Goal: Task Accomplishment & Management: Manage account settings

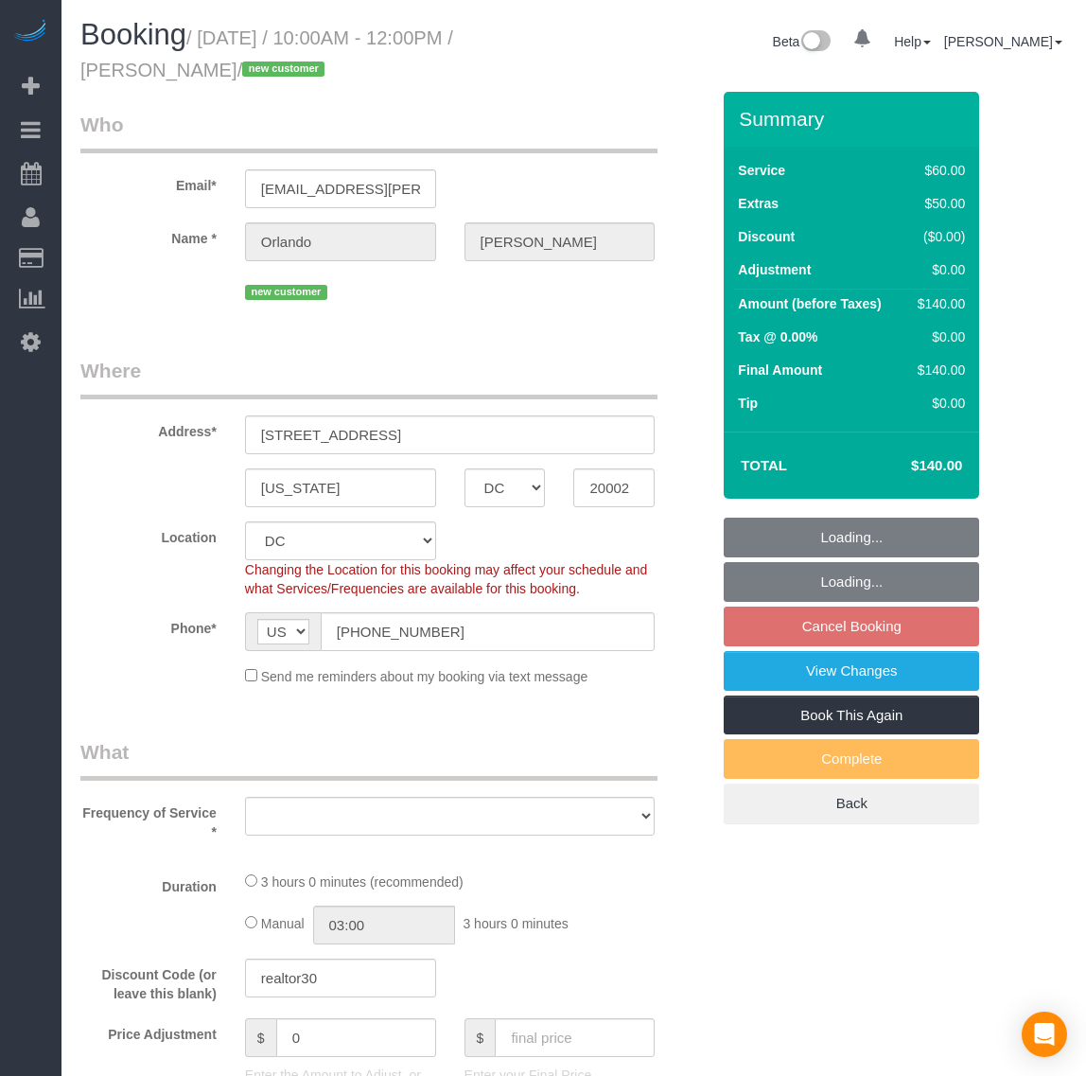
select select "DC"
select select "object:9623"
select select "number:1"
select select "number:41"
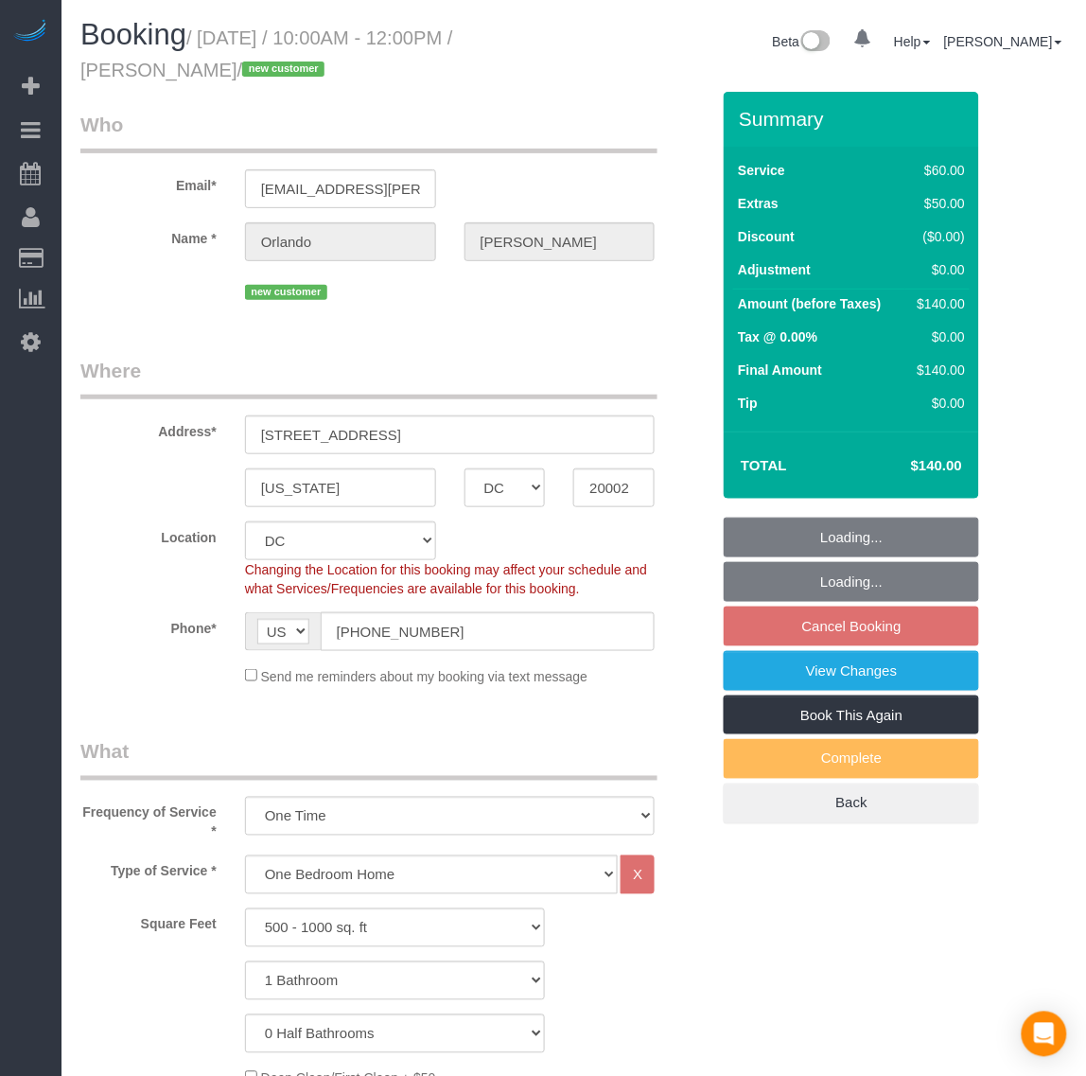
select select "spot167"
select select "1"
select select "object:9751"
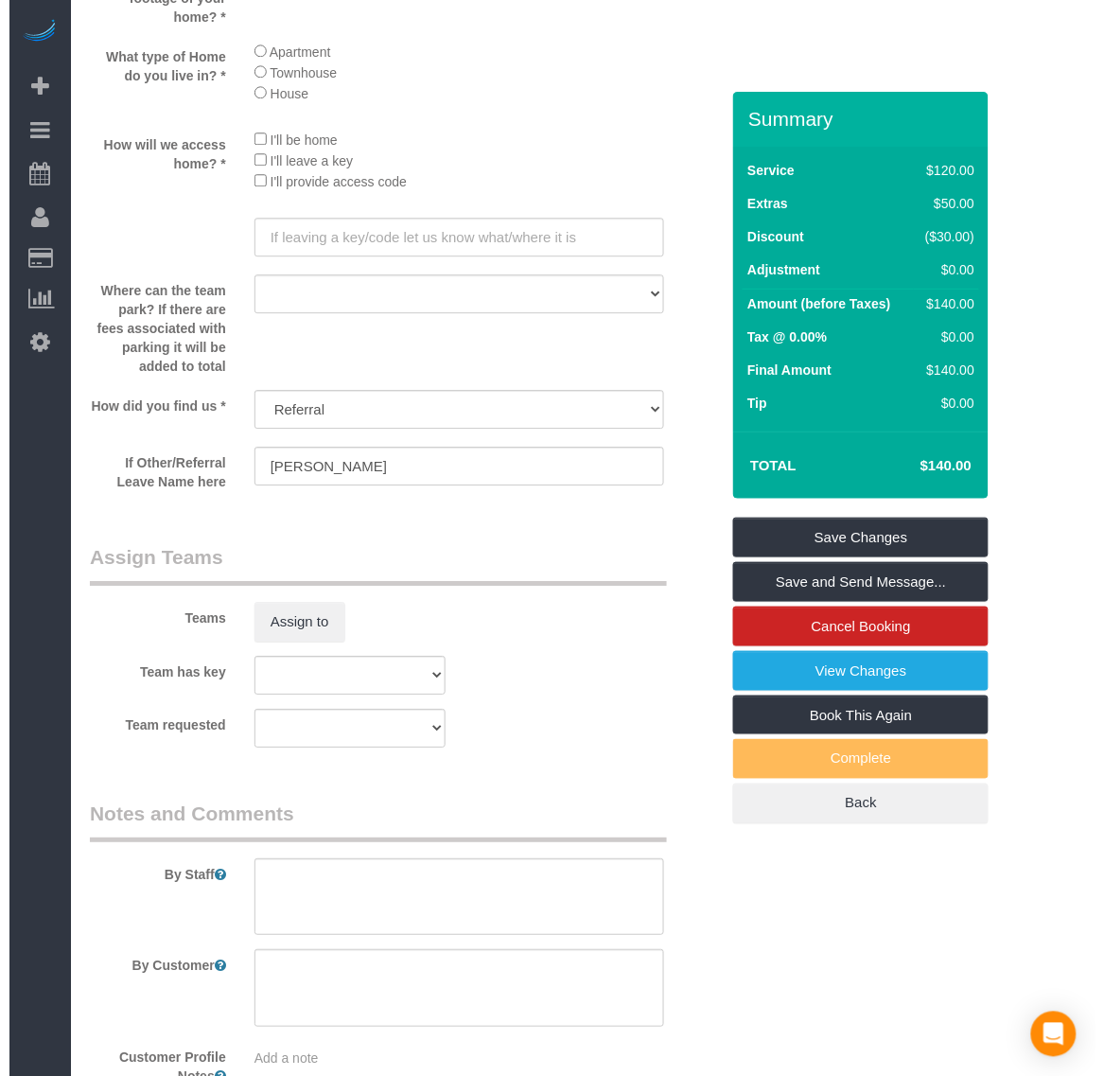
scroll to position [2365, 0]
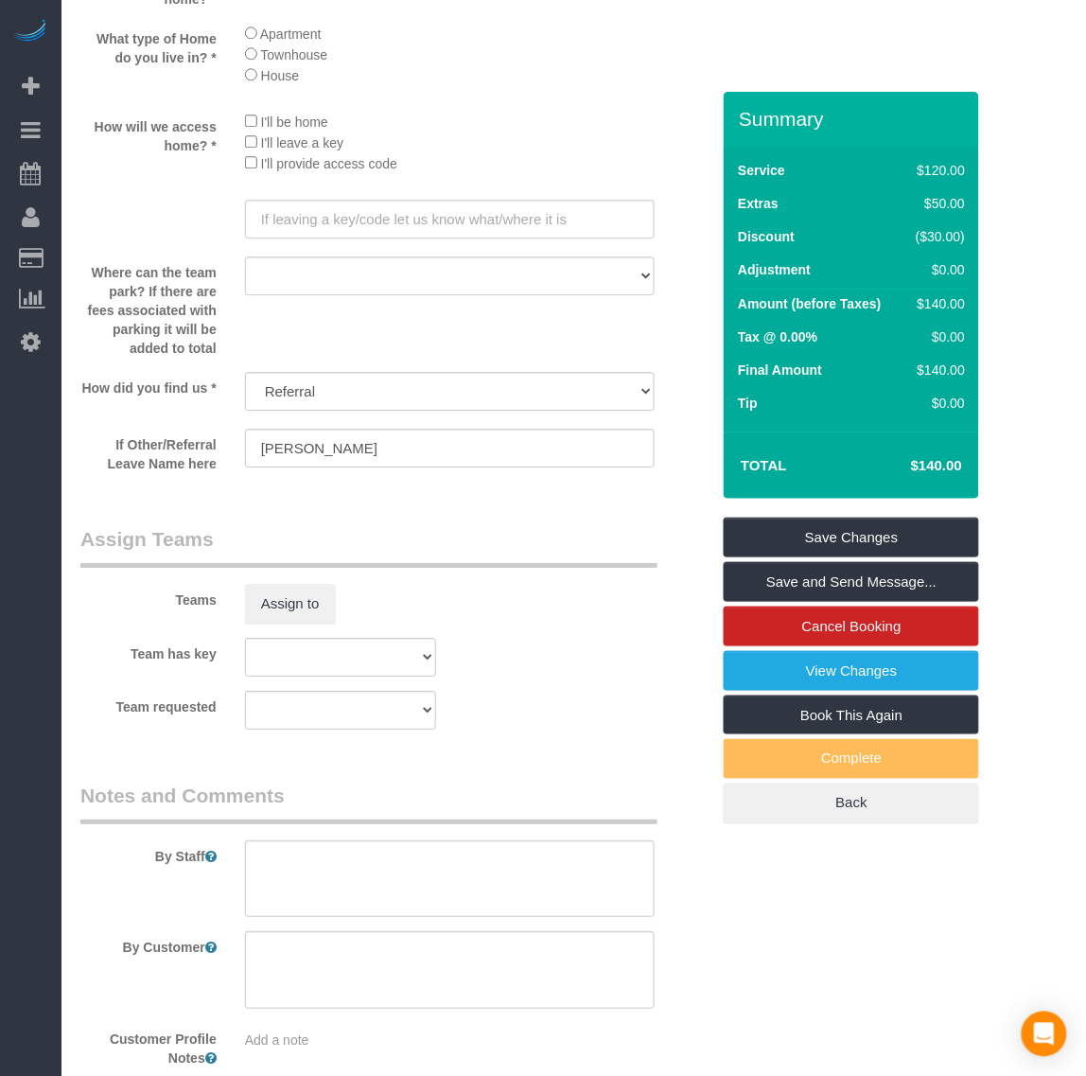
click at [295, 627] on sui-booking-teams "Teams Assign to Team has key Denise Fatima Mayra Natalia Team requested Denise …" at bounding box center [394, 627] width 629 height 204
click at [295, 618] on button "Assign to" at bounding box center [290, 604] width 91 height 40
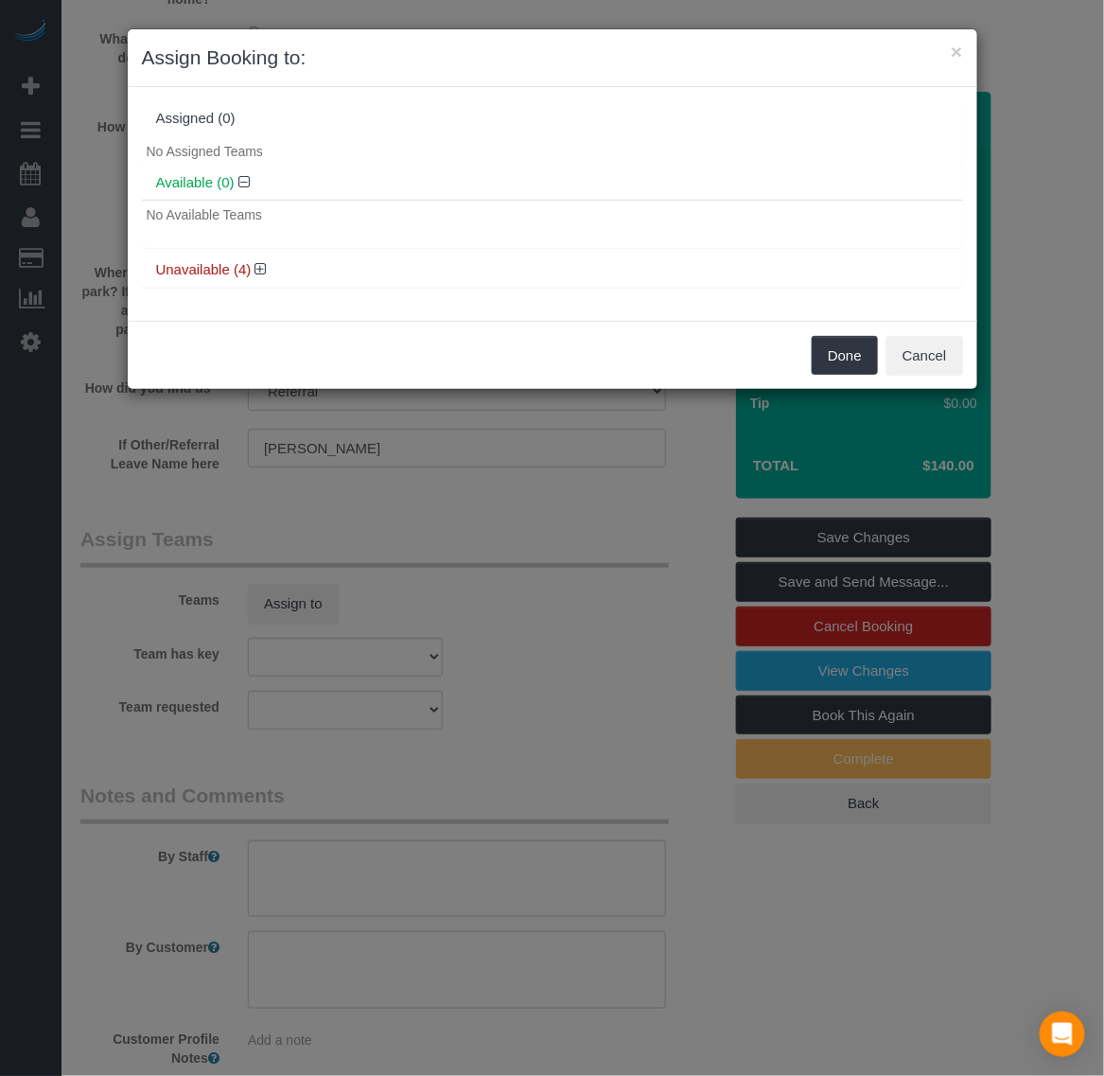
click at [270, 265] on h4 "Unavailable (4)" at bounding box center [552, 270] width 793 height 16
click at [265, 265] on icon at bounding box center [260, 269] width 11 height 14
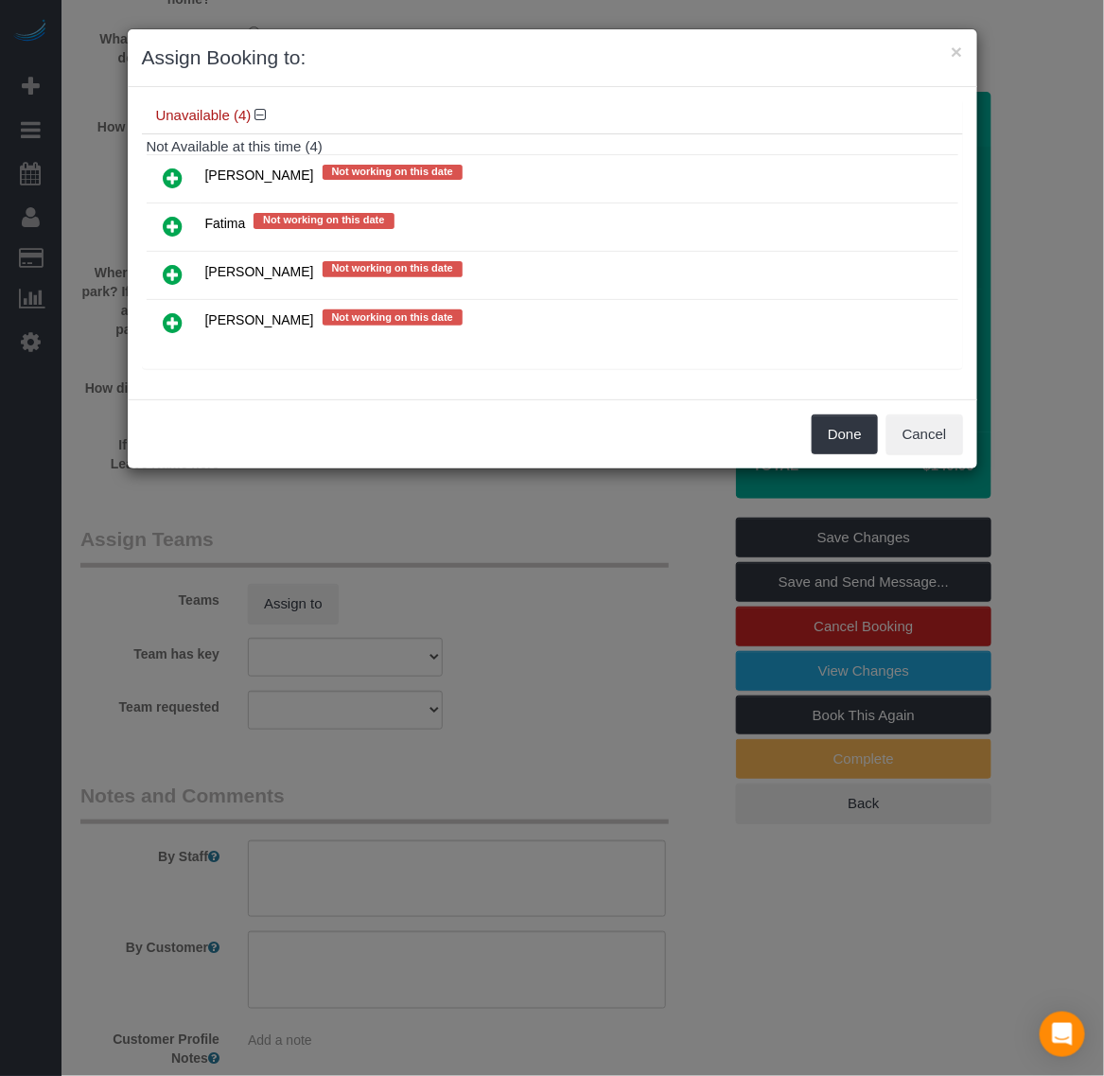
click at [171, 176] on icon at bounding box center [174, 178] width 20 height 23
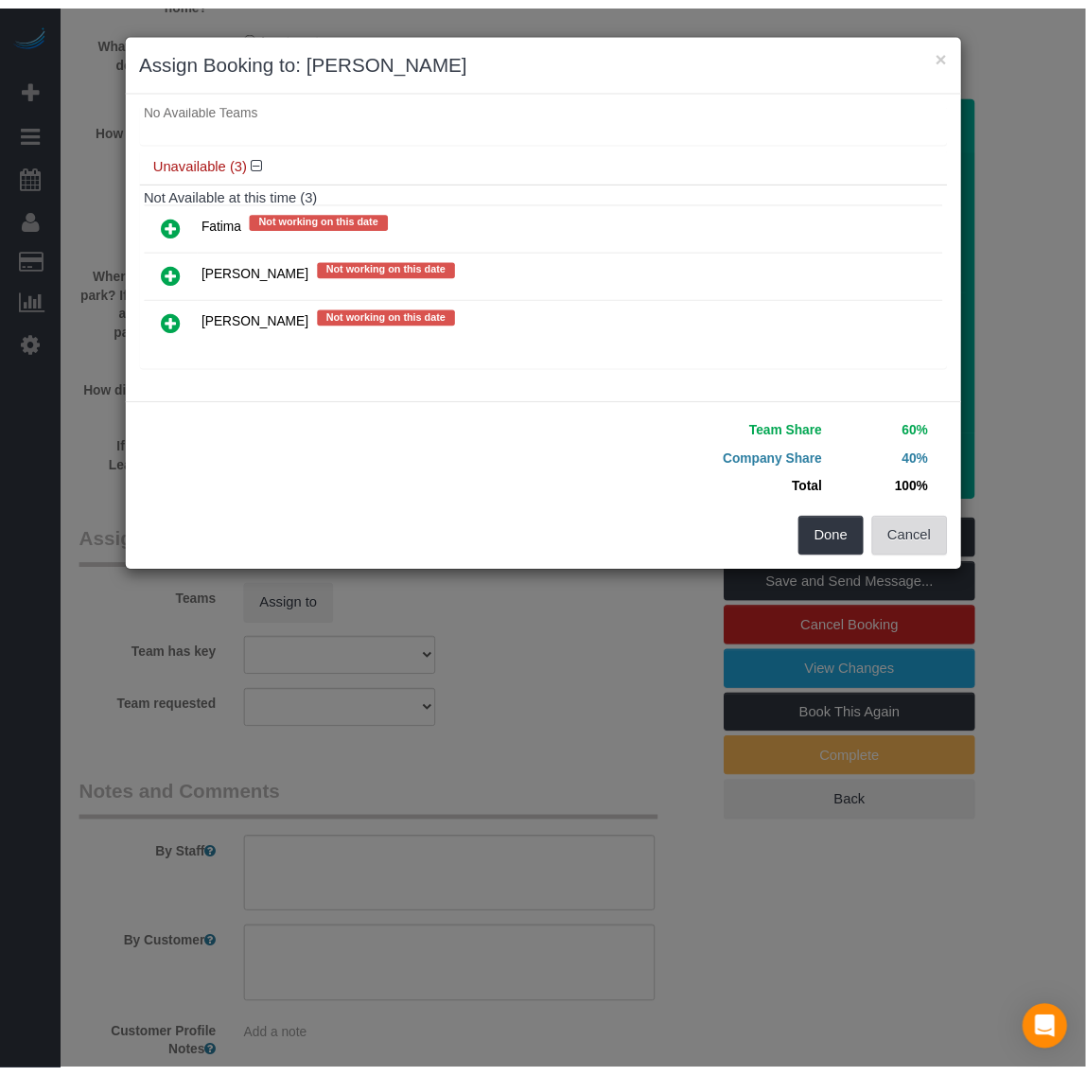
scroll to position [151, 0]
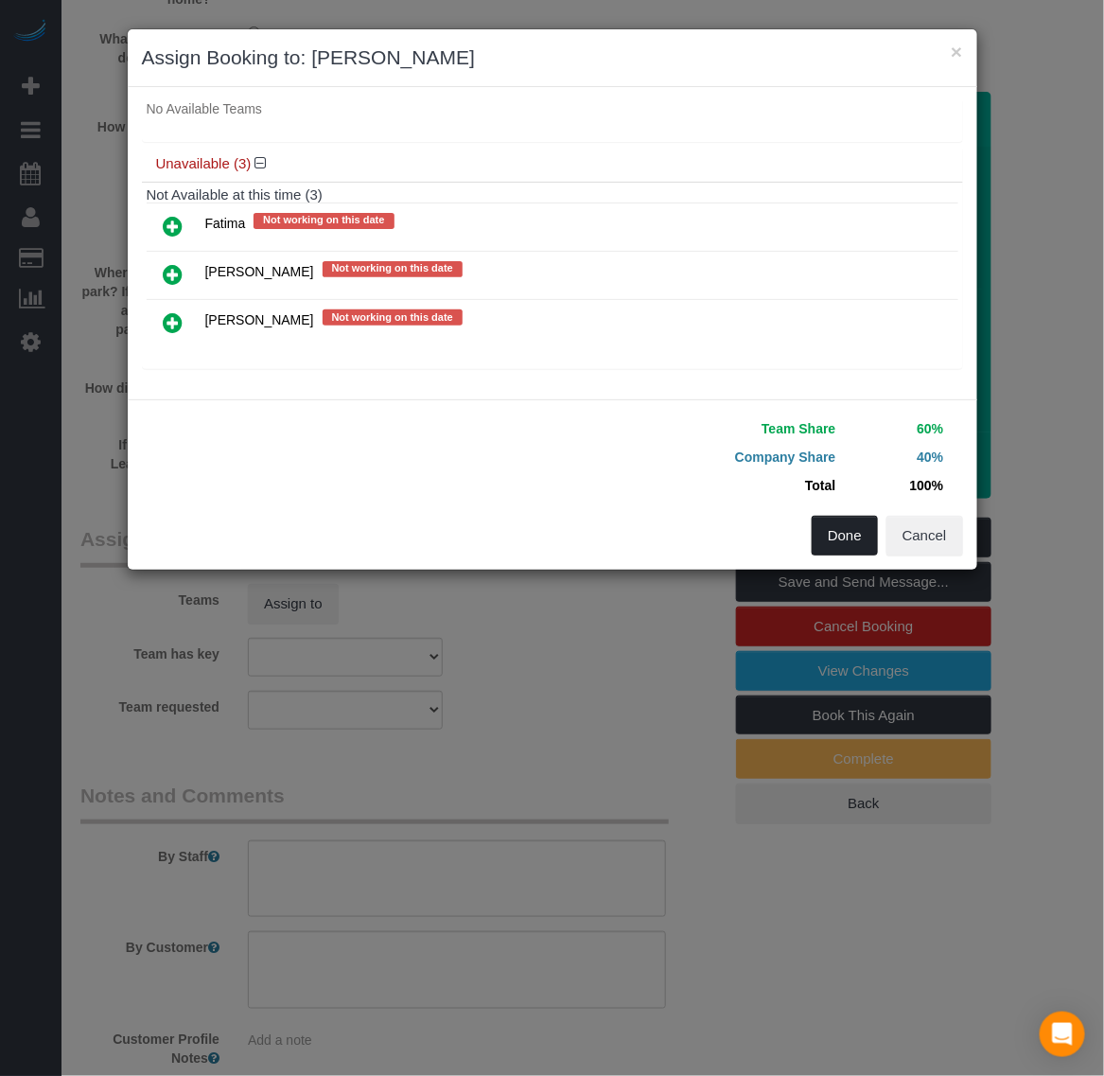
click at [845, 541] on button "Done" at bounding box center [845, 536] width 66 height 40
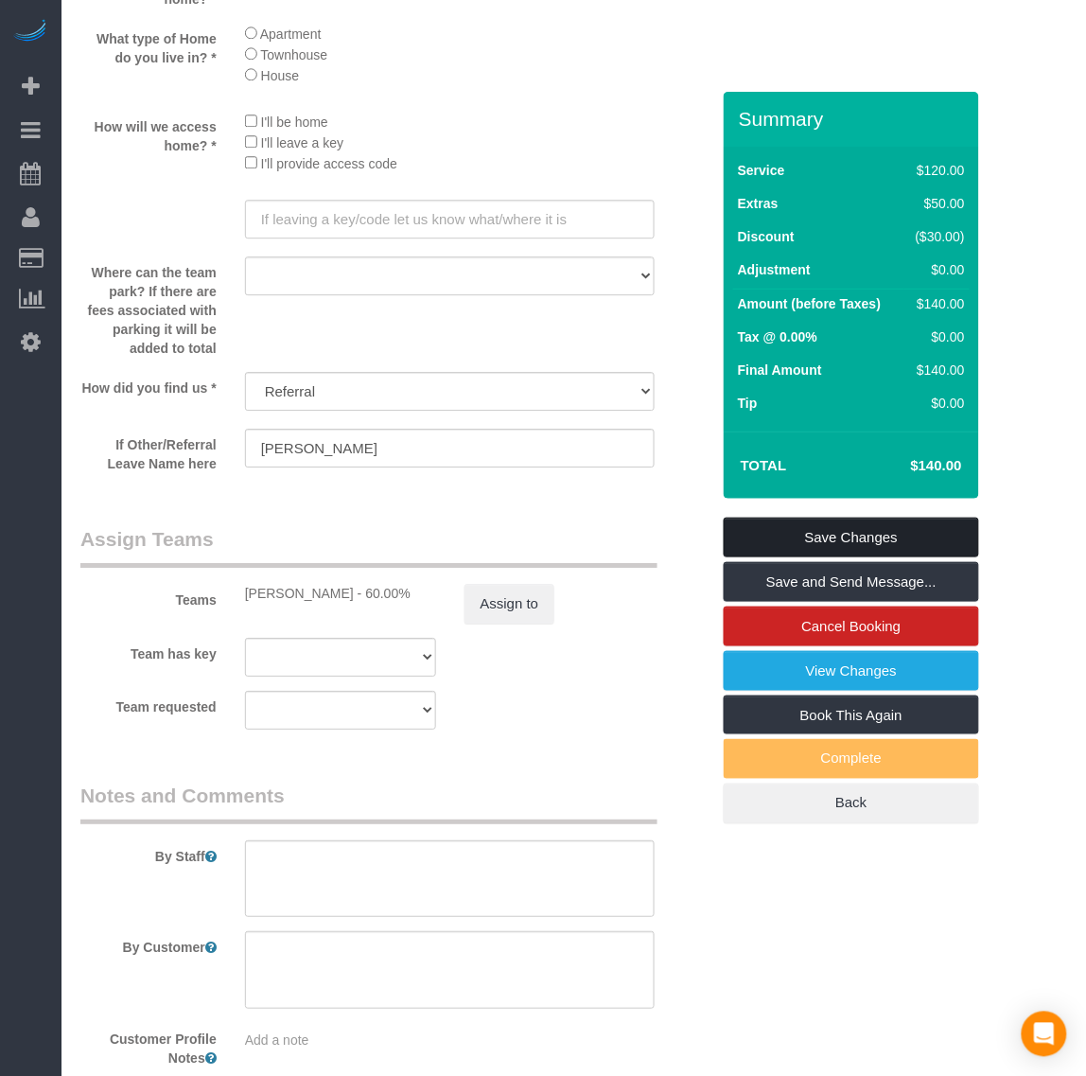
click at [863, 535] on link "Save Changes" at bounding box center [851, 538] width 255 height 40
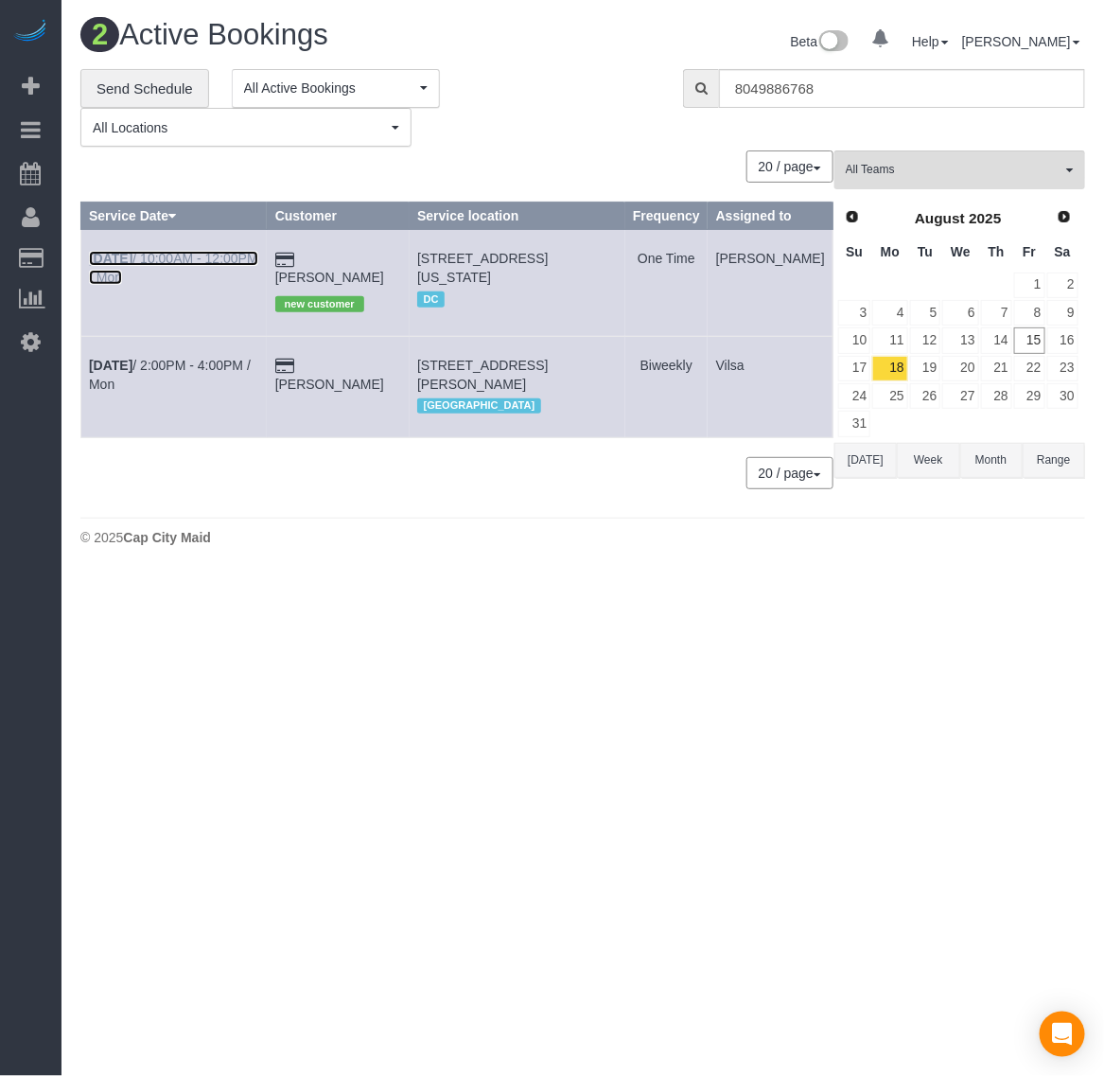
click at [112, 266] on b "Aug 18th" at bounding box center [111, 258] width 44 height 15
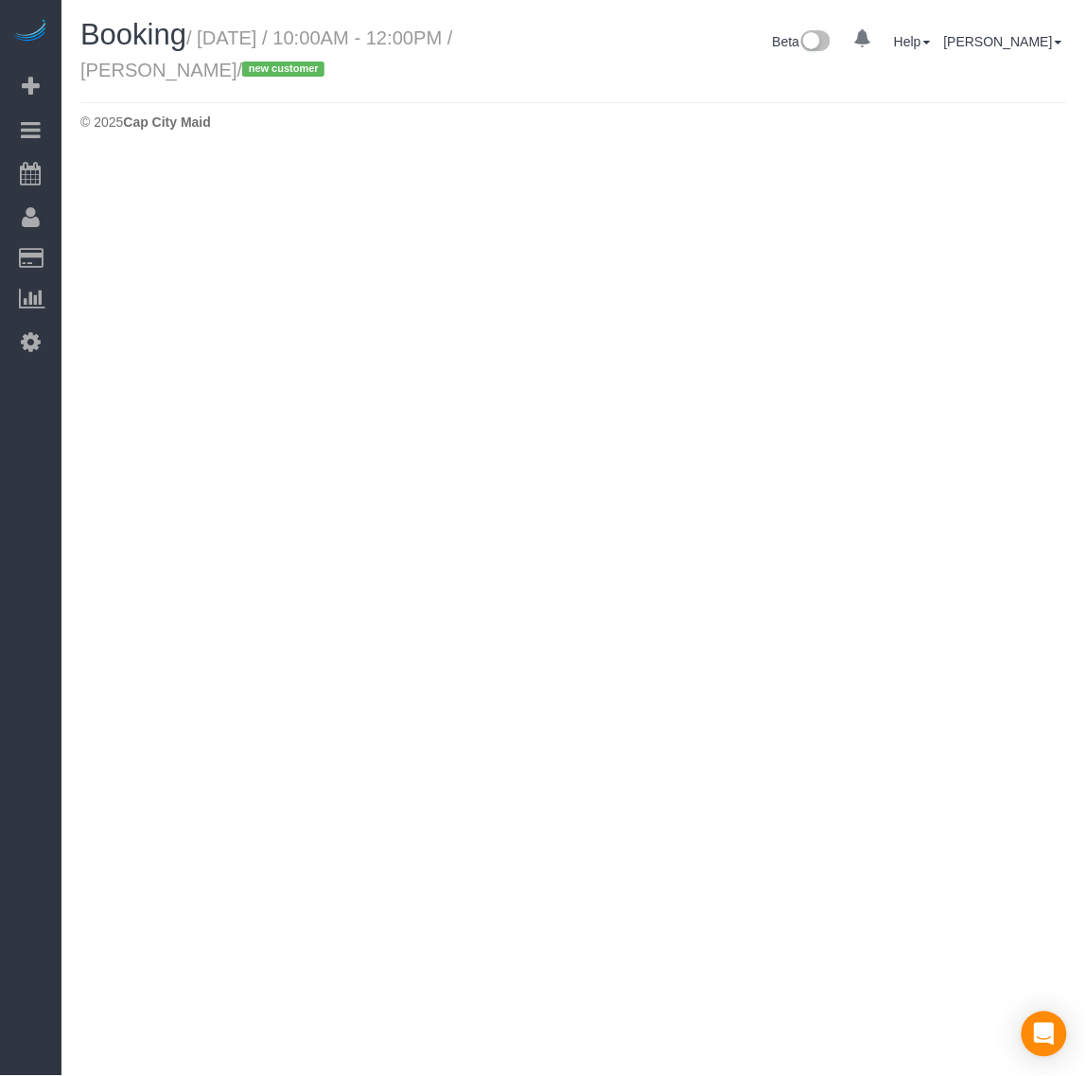
select select "DC"
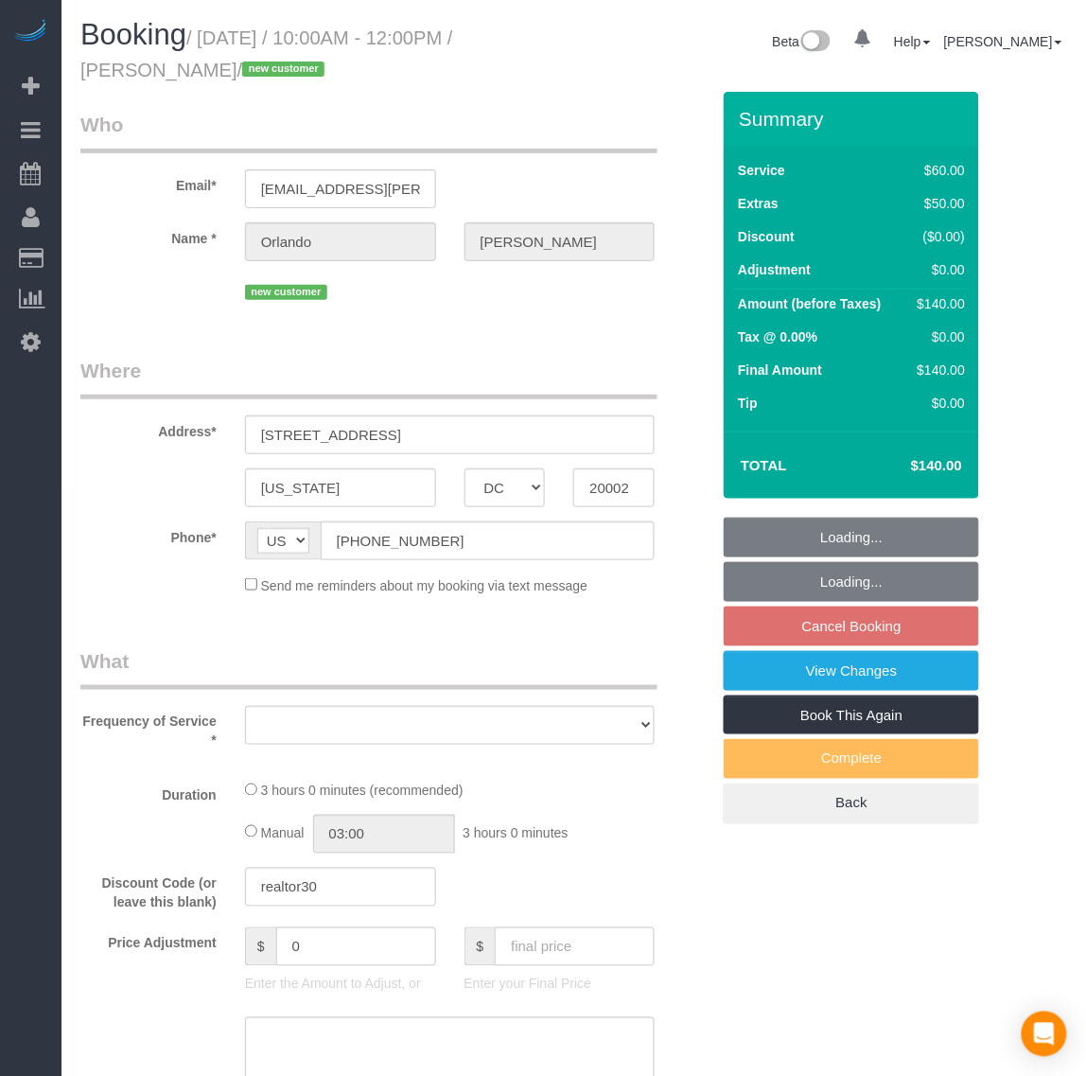
select select "object:10393"
select select "string:fspay-b1fe4c26-d785-4ffb-95a3-feba666ed43d"
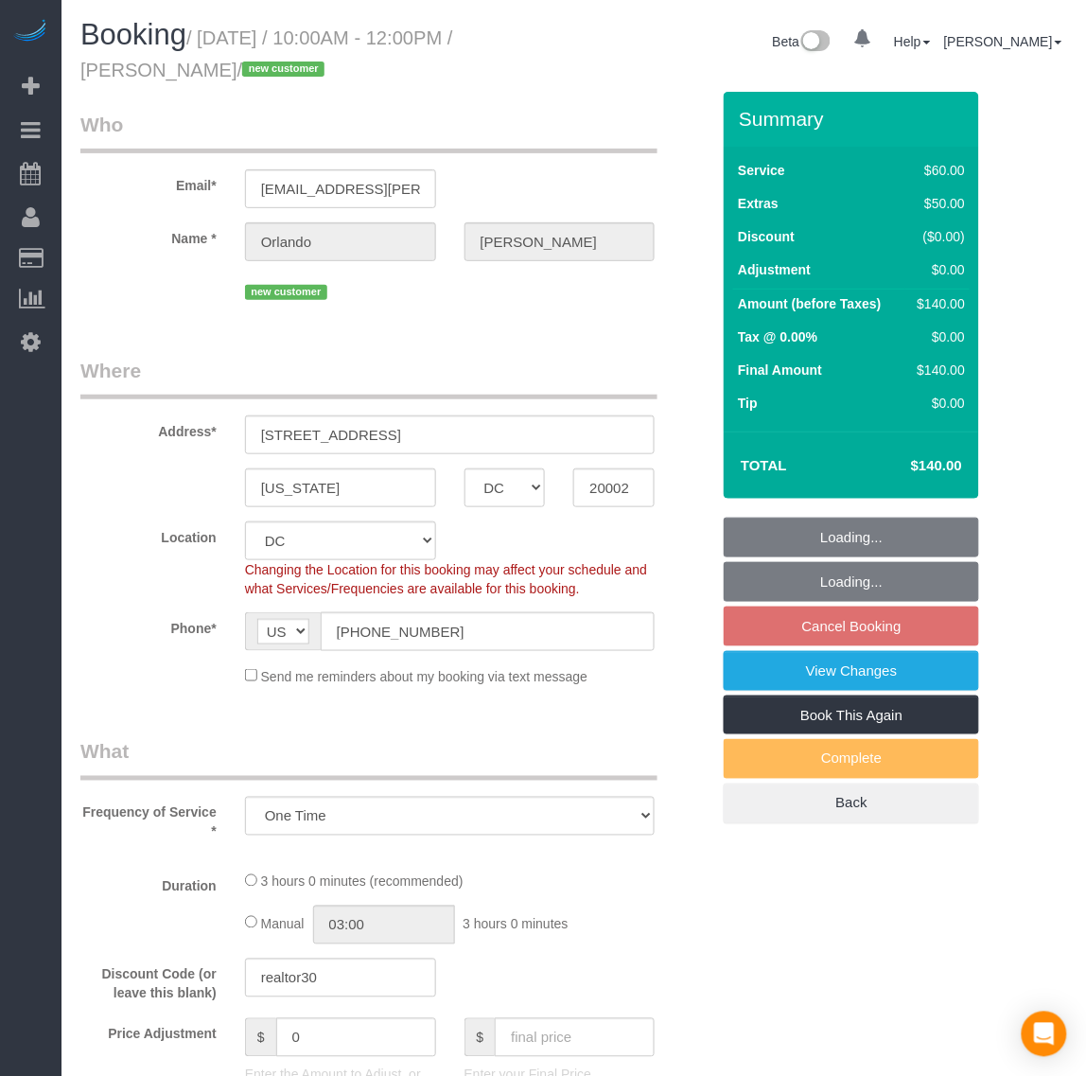
select select "object:10398"
select select "spot187"
select select "number:1"
select select "number:41"
select select "1"
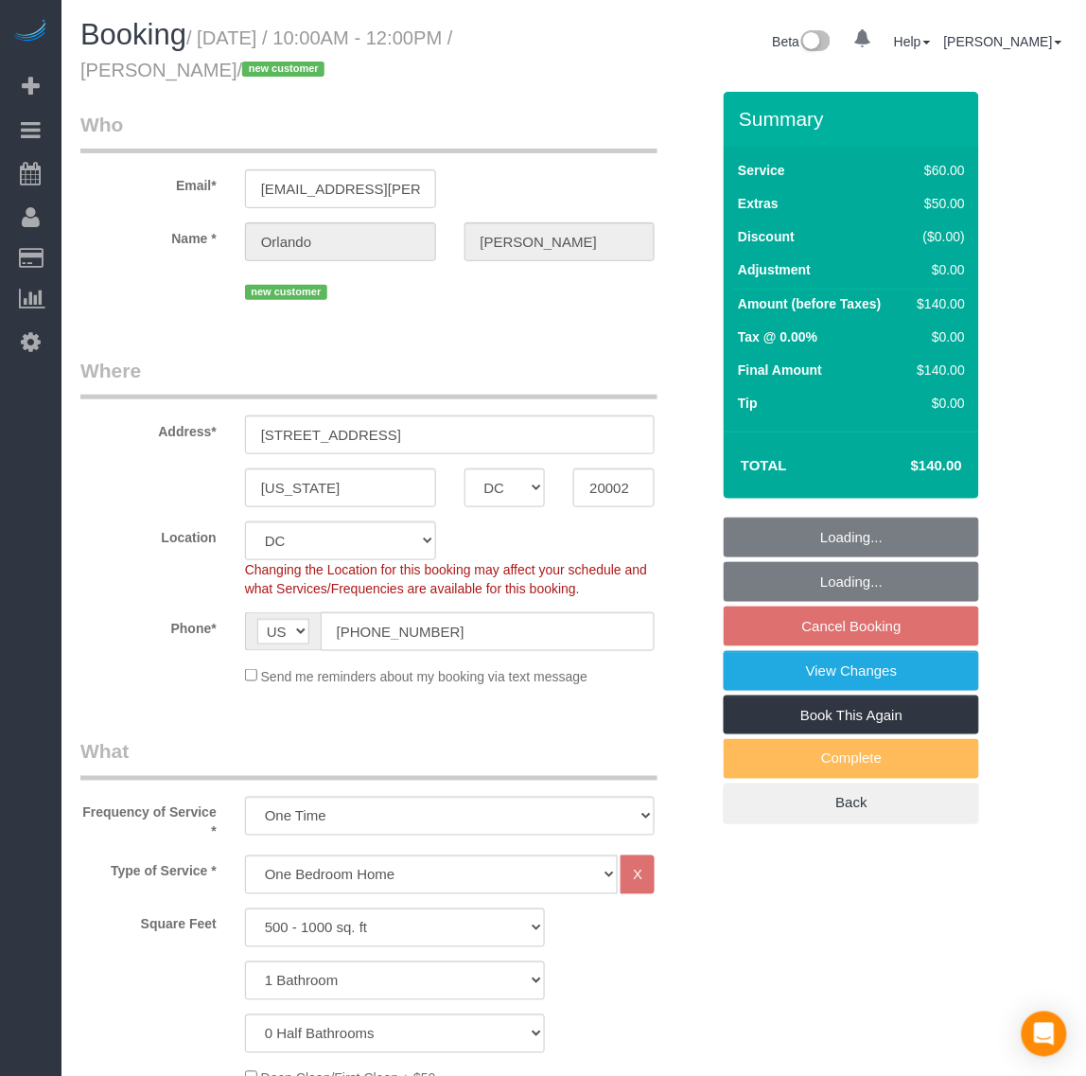
select select "1"
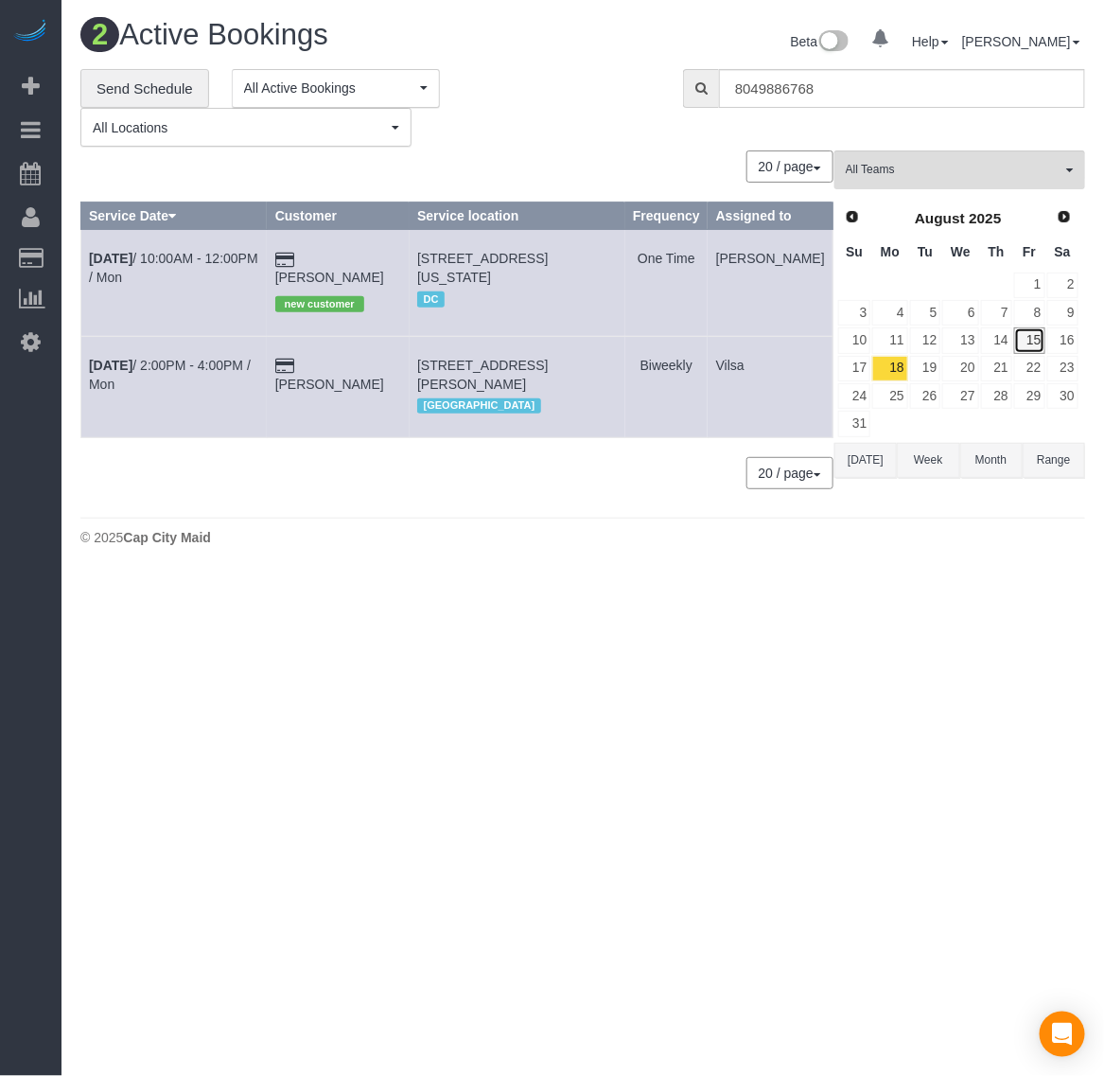
click at [1028, 343] on link "15" at bounding box center [1029, 340] width 31 height 26
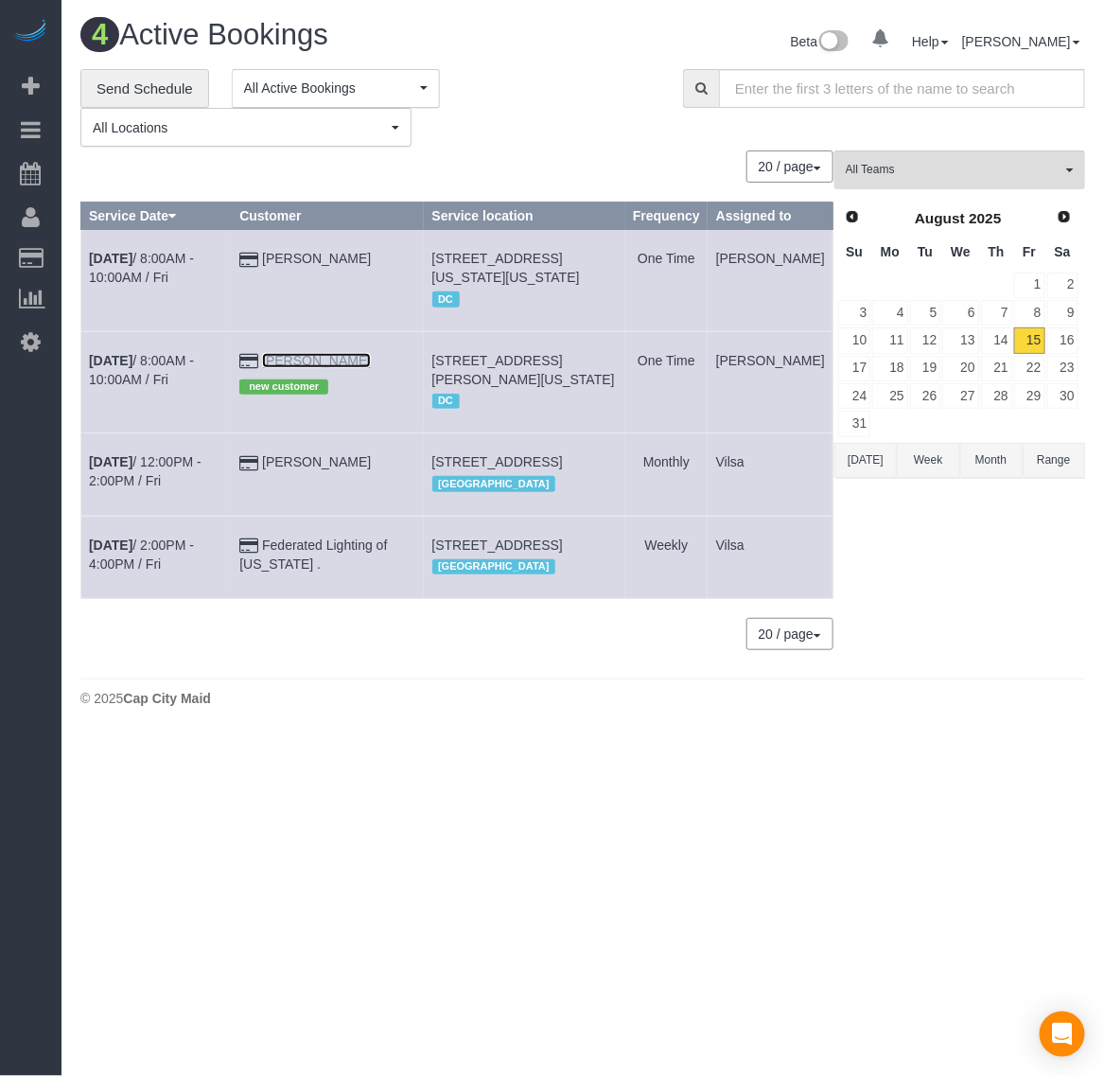
click at [371, 368] on link "Suzannah Fraker" at bounding box center [316, 360] width 109 height 15
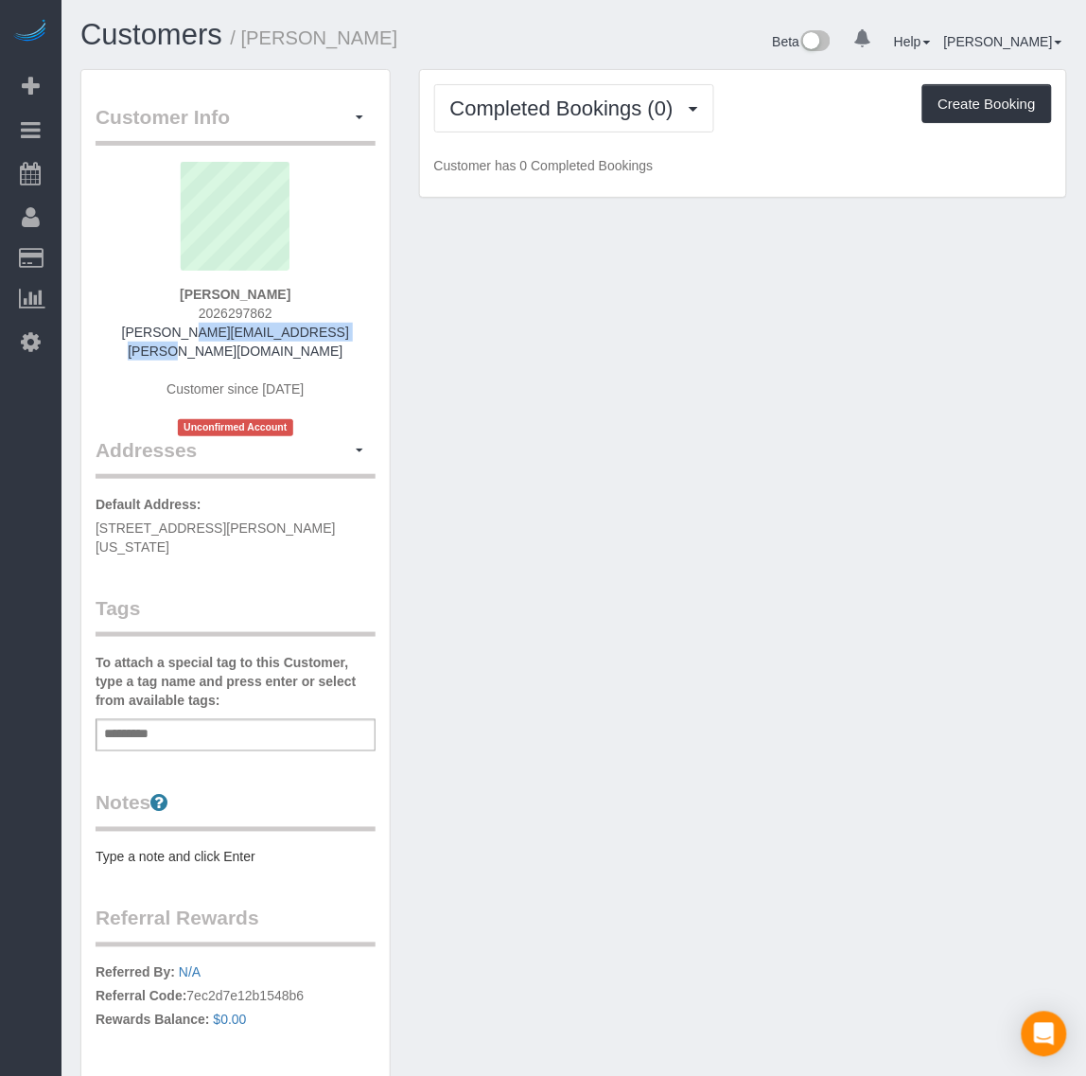
drag, startPoint x: 343, startPoint y: 331, endPoint x: 137, endPoint y: 331, distance: 205.3
click at [137, 331] on div "Suzannah Fraker 2026297862 suzannah.fraker@gmail.com Customer since 2025 Unconf…" at bounding box center [236, 299] width 280 height 274
copy link "[PERSON_NAME][EMAIL_ADDRESS][PERSON_NAME][DOMAIN_NAME]"
click at [209, 280] on div "Suzannah Fraker 2026297862 suzannah.fraker@gmail.com Customer since 2025 Unconf…" at bounding box center [236, 299] width 280 height 274
click at [209, 280] on sui-profile-pic at bounding box center [236, 223] width 252 height 123
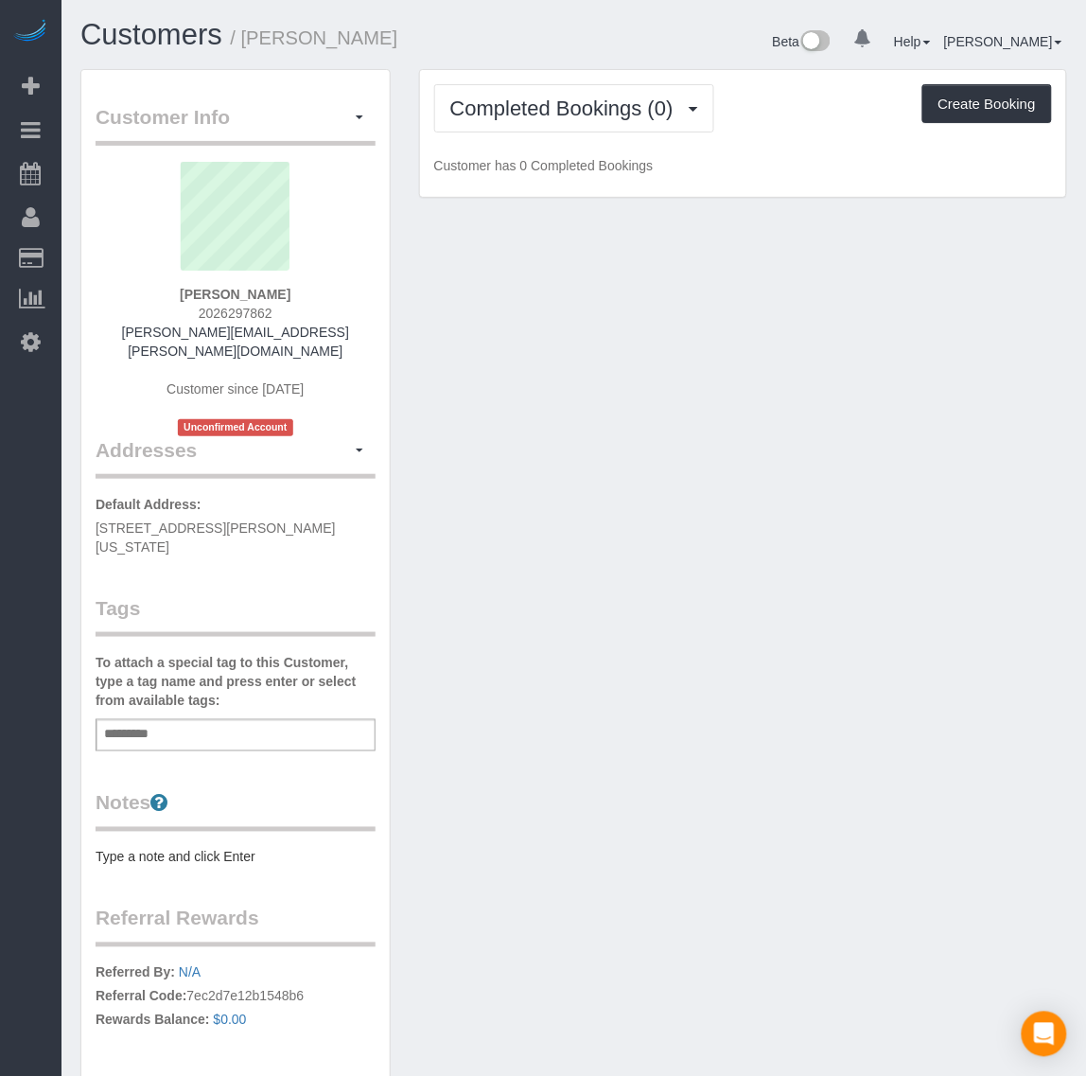
click at [227, 290] on strong "Suzannah Fraker" at bounding box center [235, 294] width 111 height 15
click at [230, 293] on strong "Suzannah Fraker" at bounding box center [235, 294] width 111 height 15
click at [228, 290] on strong "Suzannah Fraker" at bounding box center [235, 294] width 111 height 15
copy strong "[PERSON_NAME]"
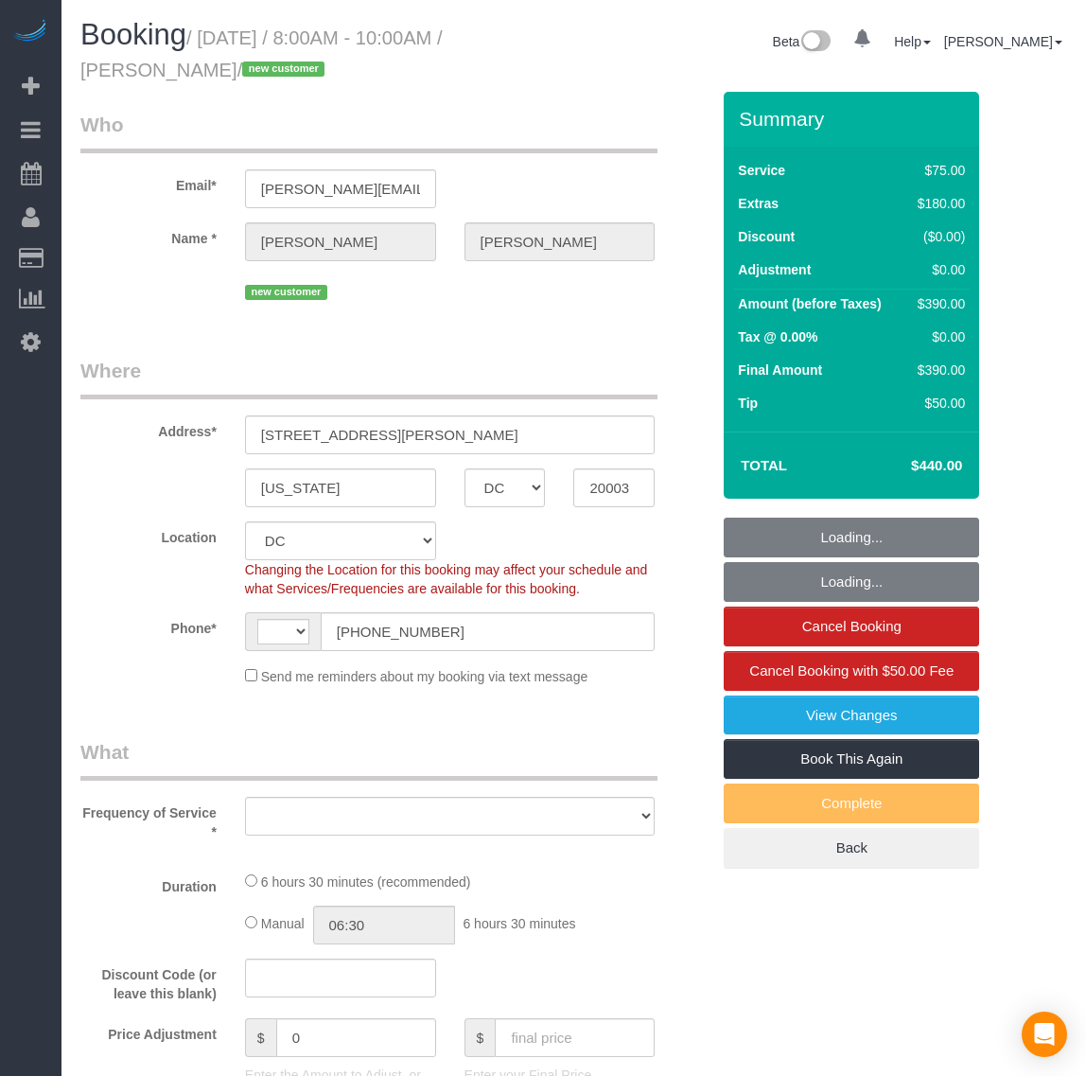
select select "DC"
select select "number:3"
select select "number:26"
select select "number:35"
select select "1001"
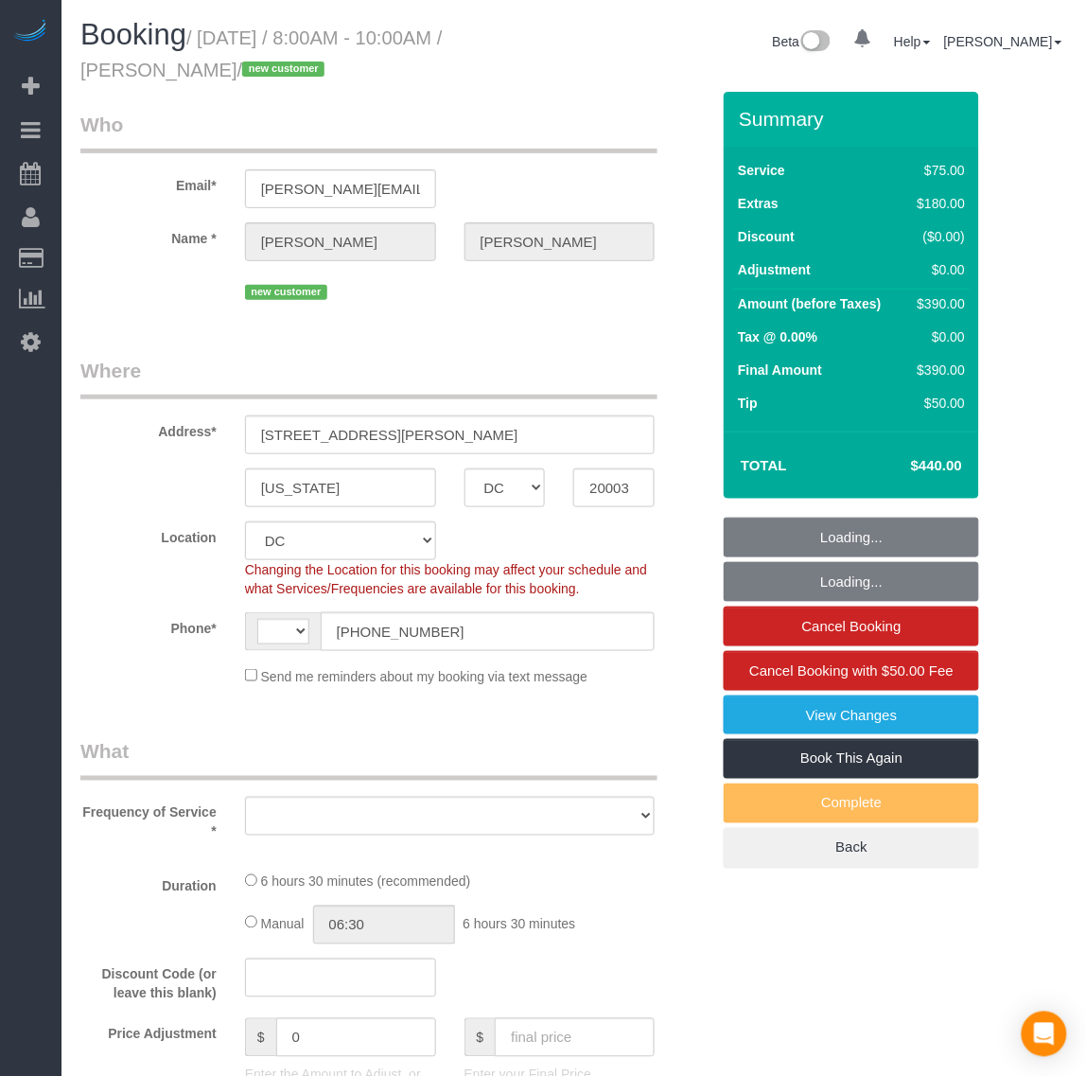
select select "2"
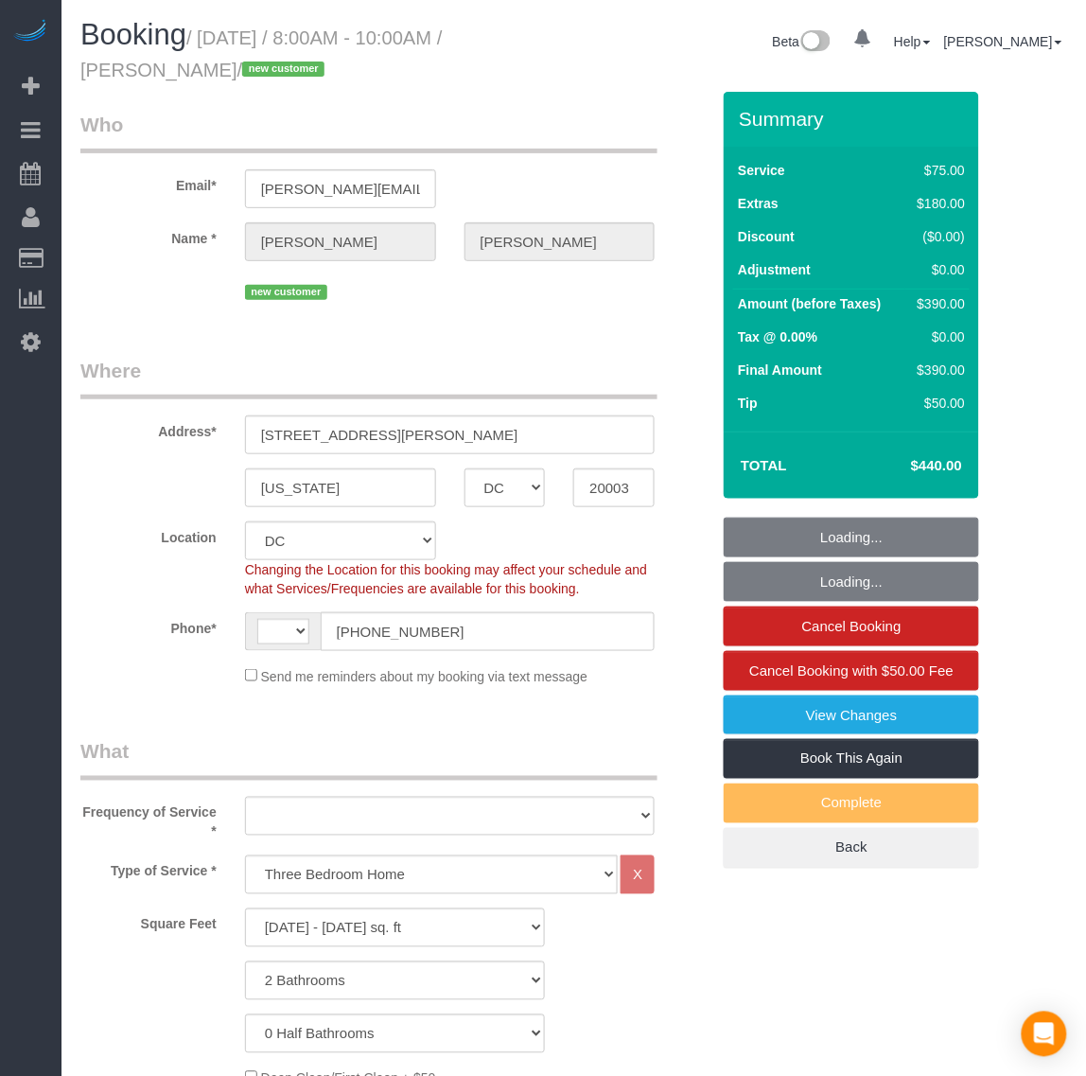
select select "string:[GEOGRAPHIC_DATA]"
select select "object:946"
select select "spot1"
select select "1001"
select select "2"
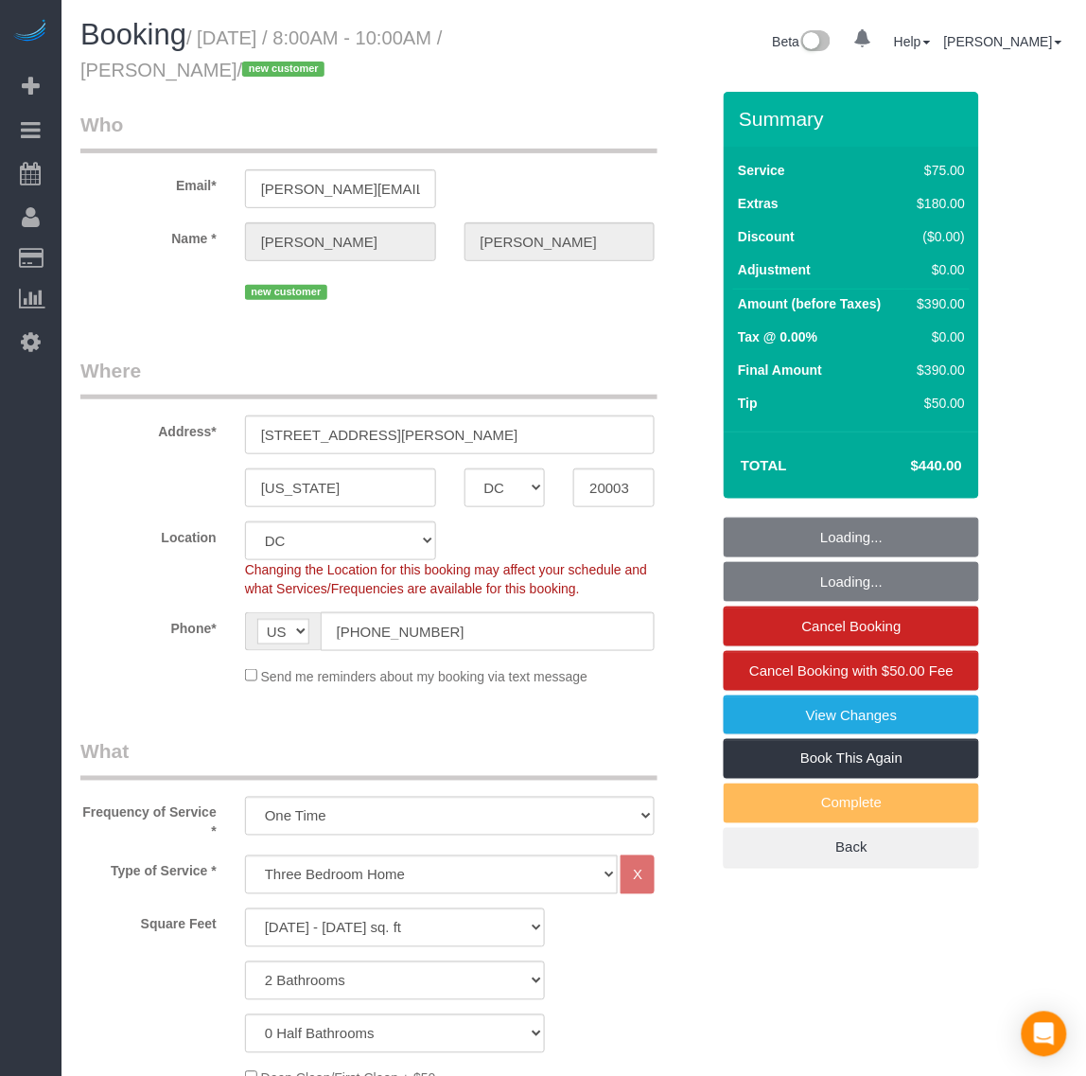
select select "object:1074"
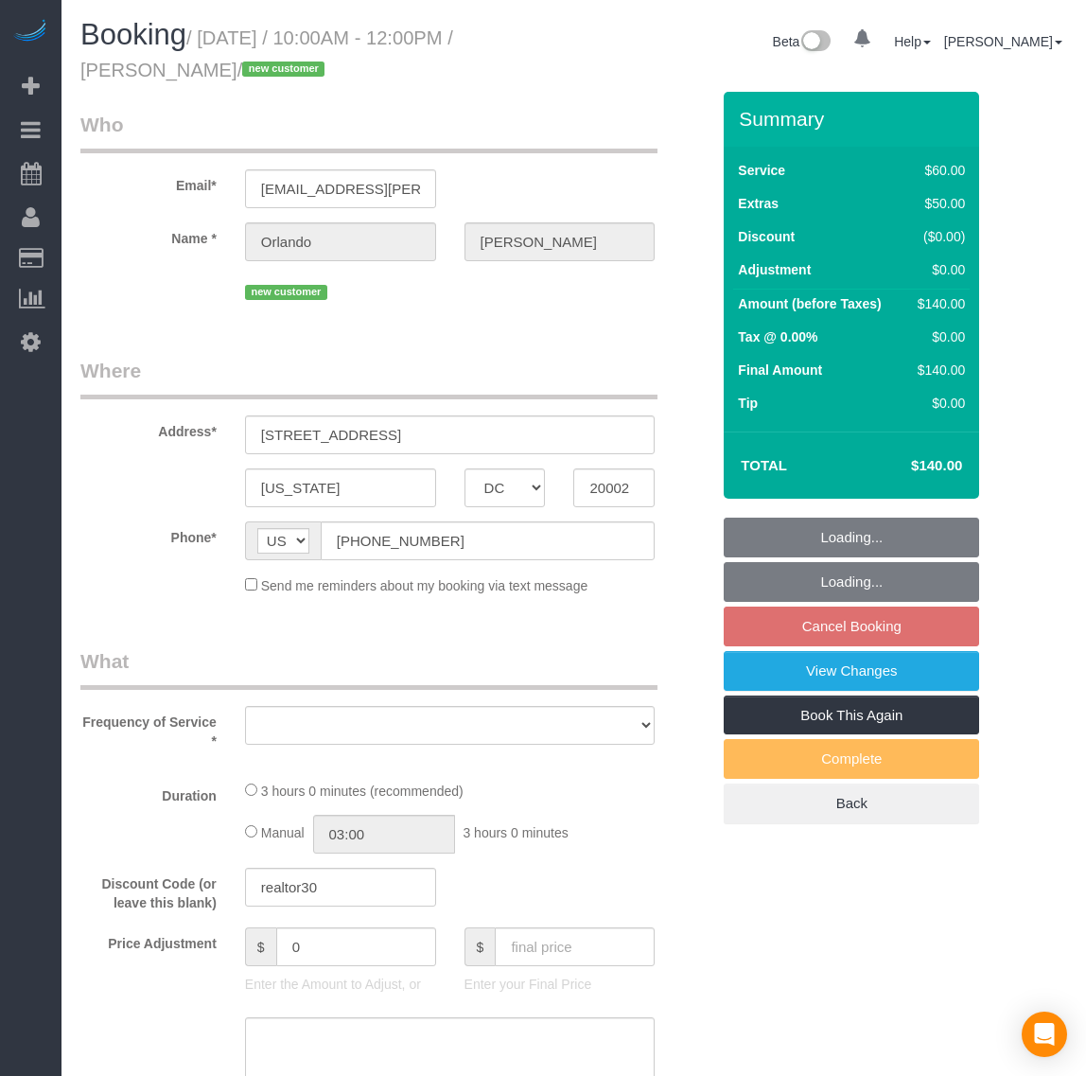
select select "DC"
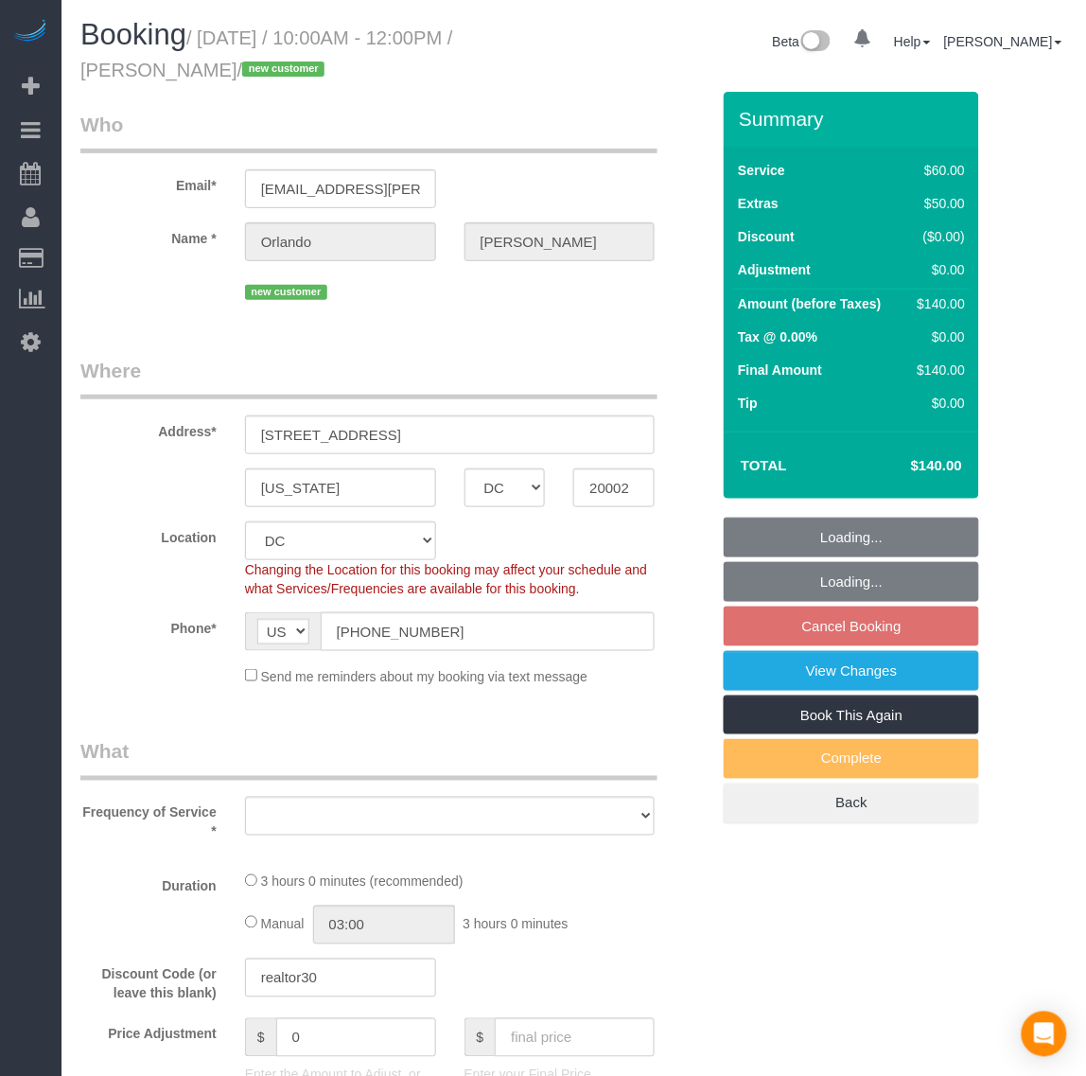
scroll to position [2961, 1086]
select select "1"
select select "number:1"
select select "number:41"
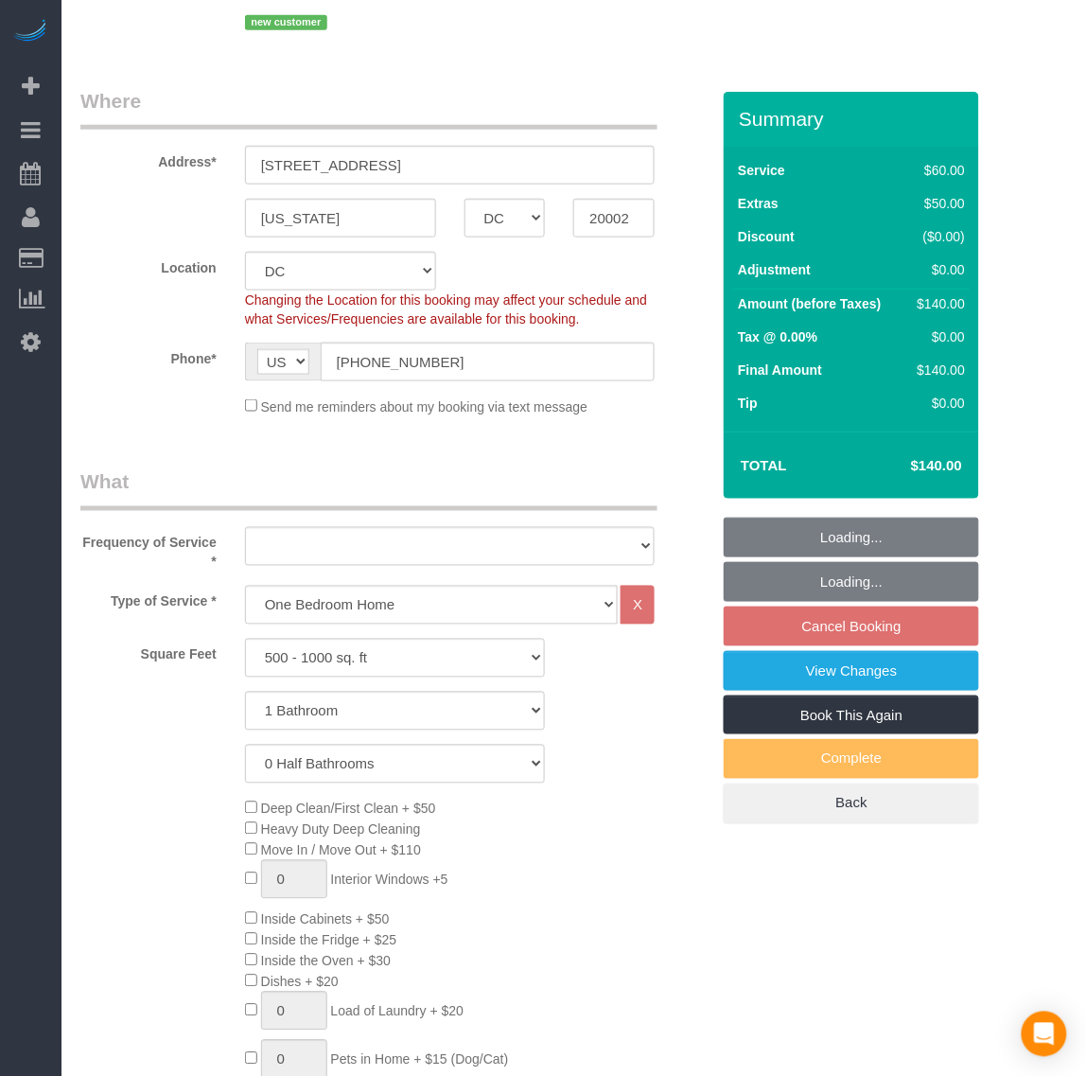
scroll to position [3677, 1086]
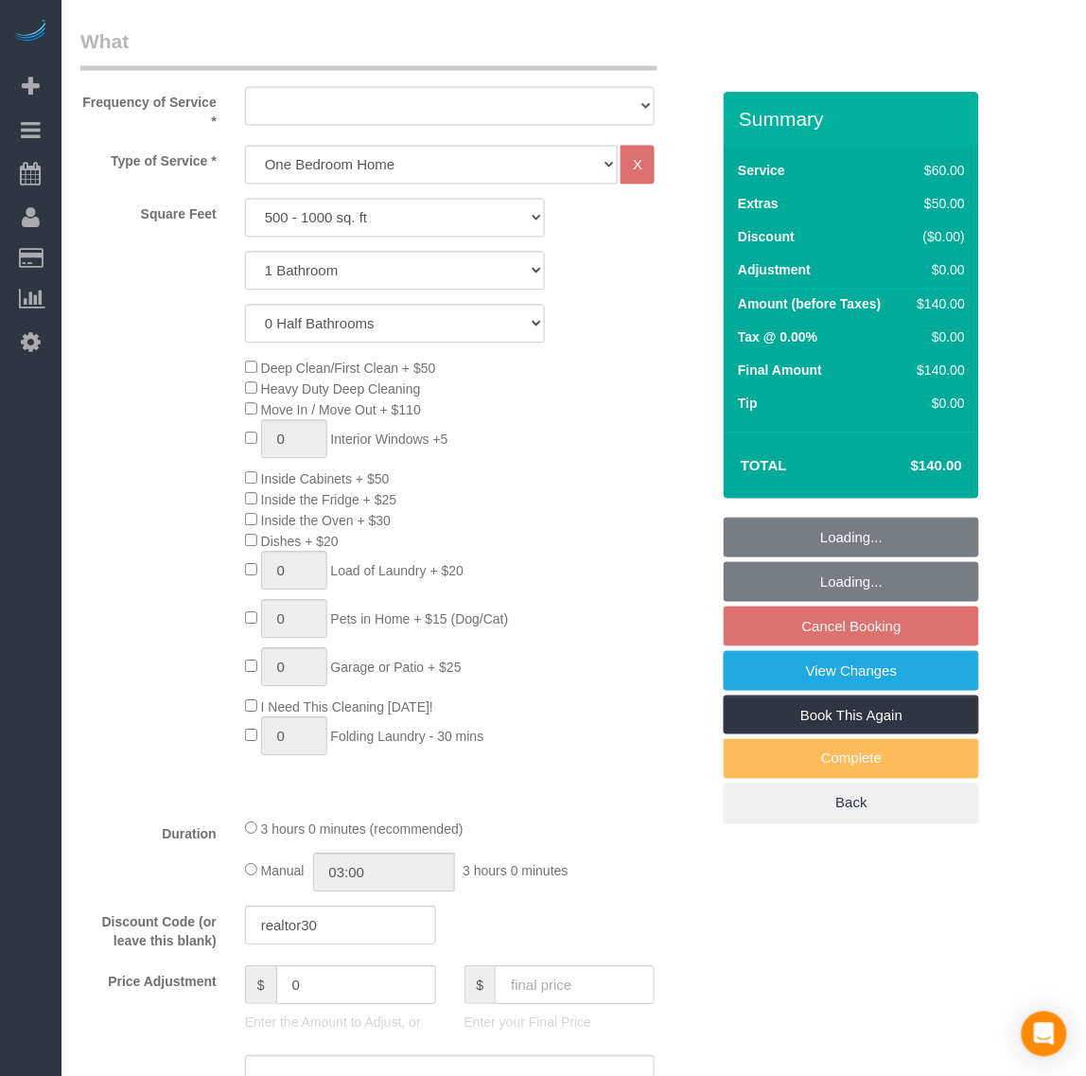
select select "object:2560"
select select "spot2"
select select "1"
select select "object:2688"
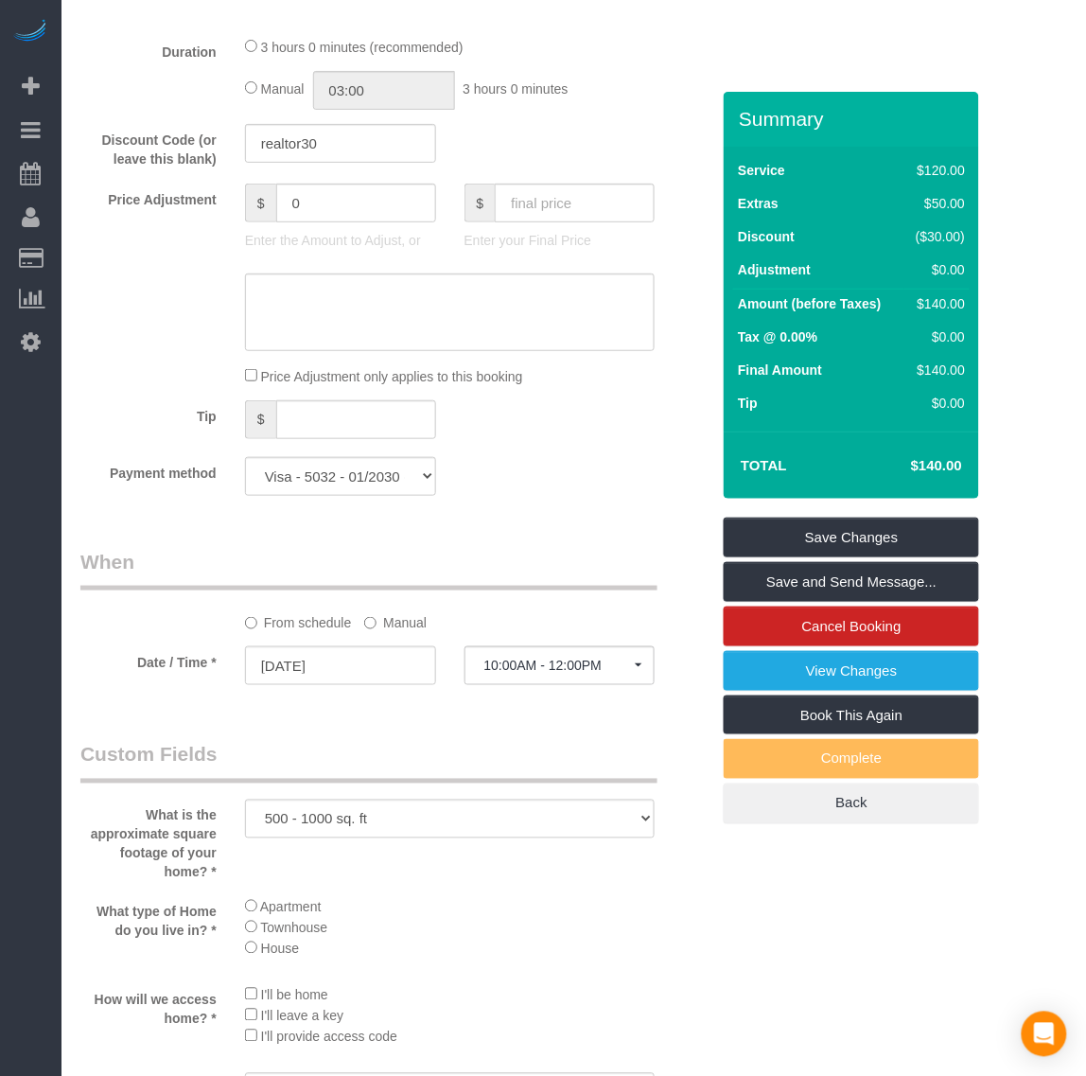
scroll to position [1183, 0]
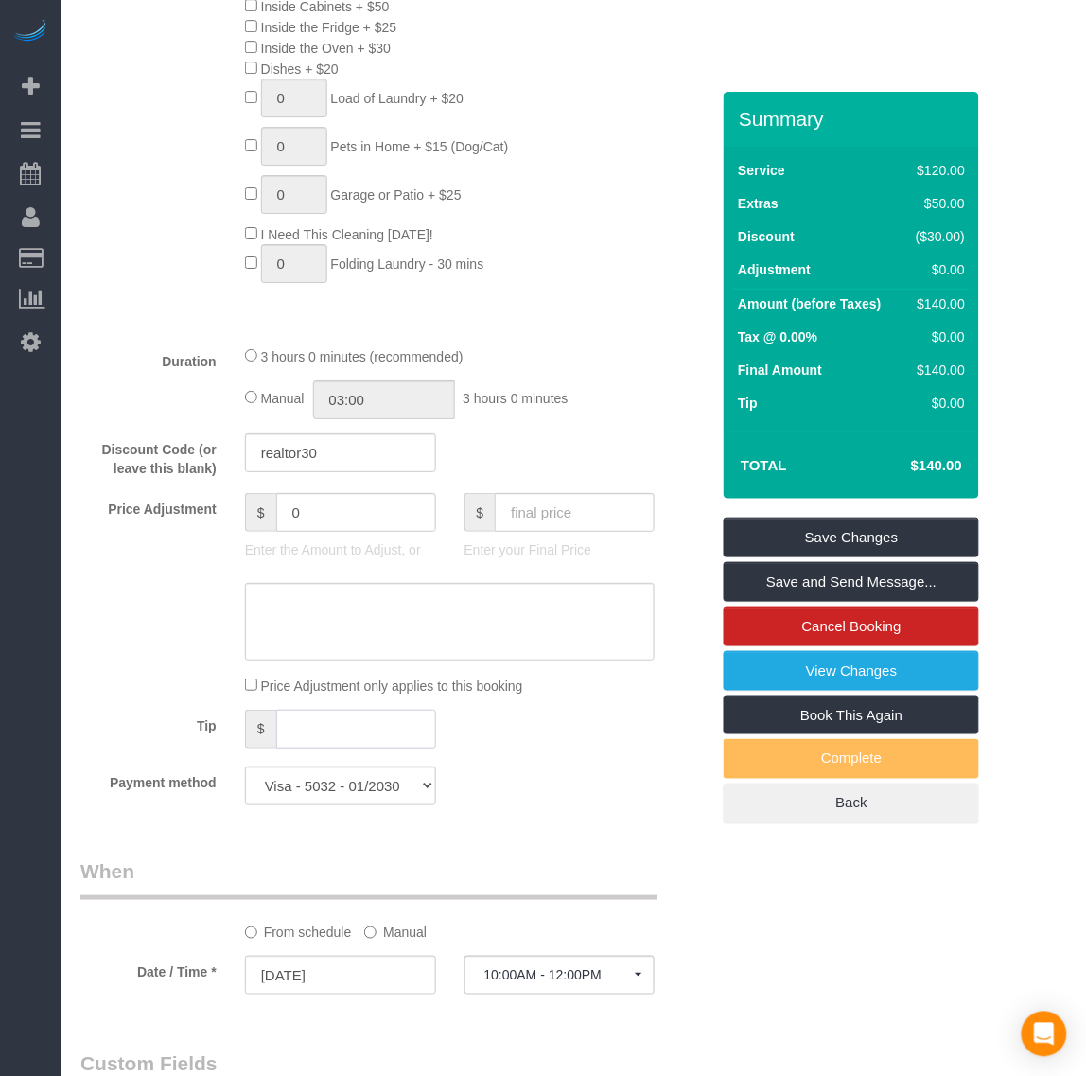
click at [348, 725] on input "text" at bounding box center [356, 729] width 160 height 39
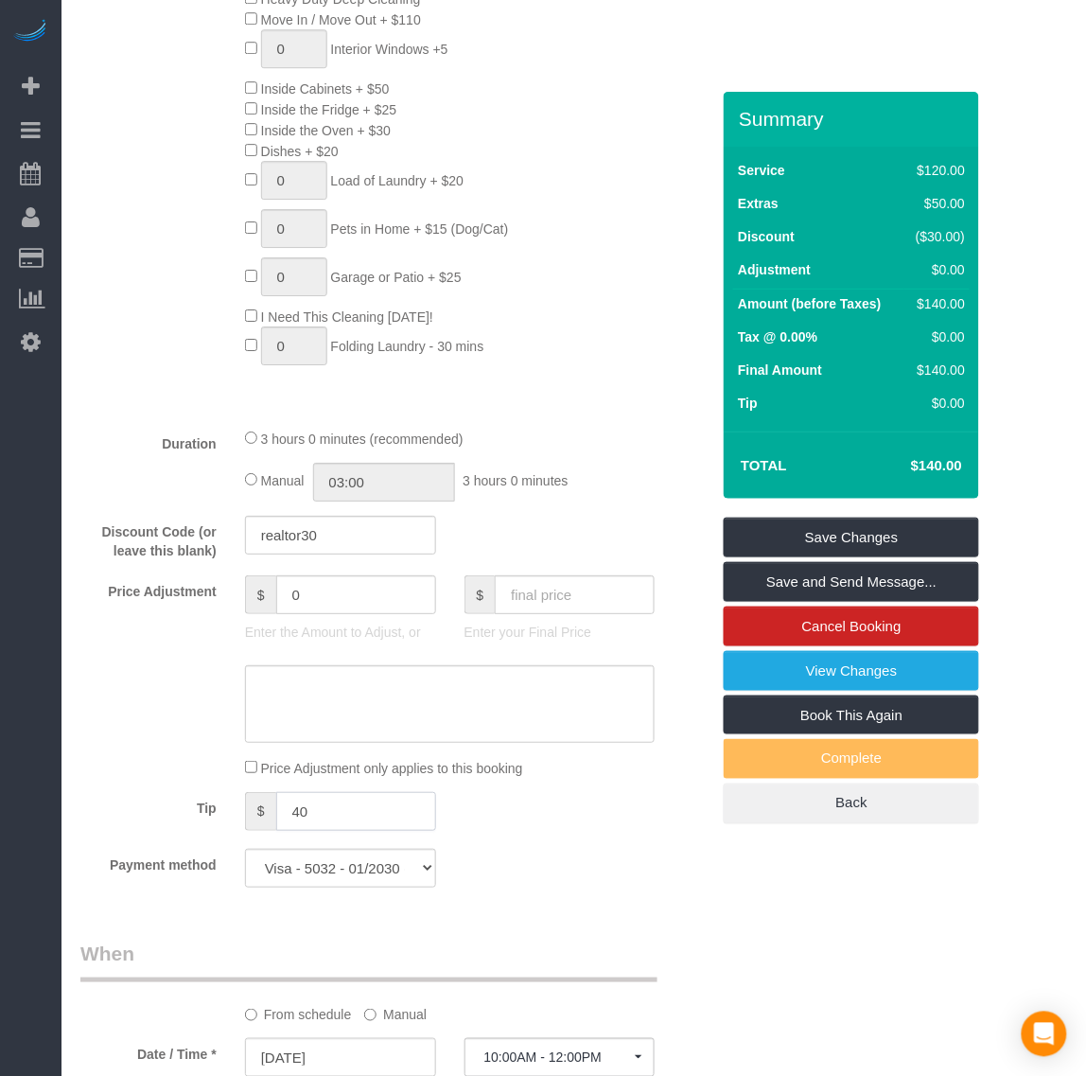
scroll to position [1064, 0]
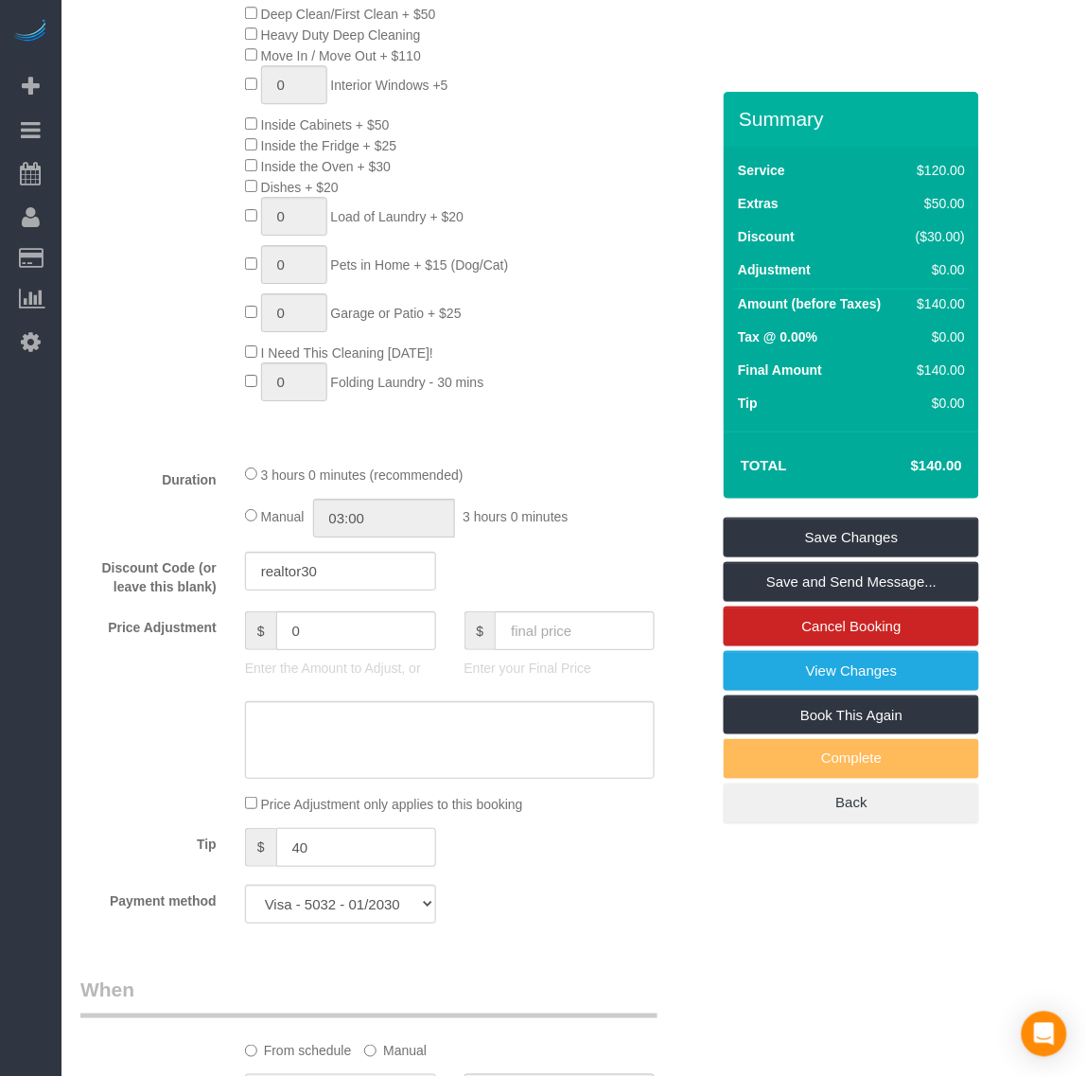
type input "40"
click at [583, 762] on textarea at bounding box center [450, 740] width 411 height 78
click at [613, 674] on p "Enter your Final Price" at bounding box center [560, 668] width 191 height 19
click at [592, 640] on input "text" at bounding box center [575, 630] width 160 height 39
type input "140"
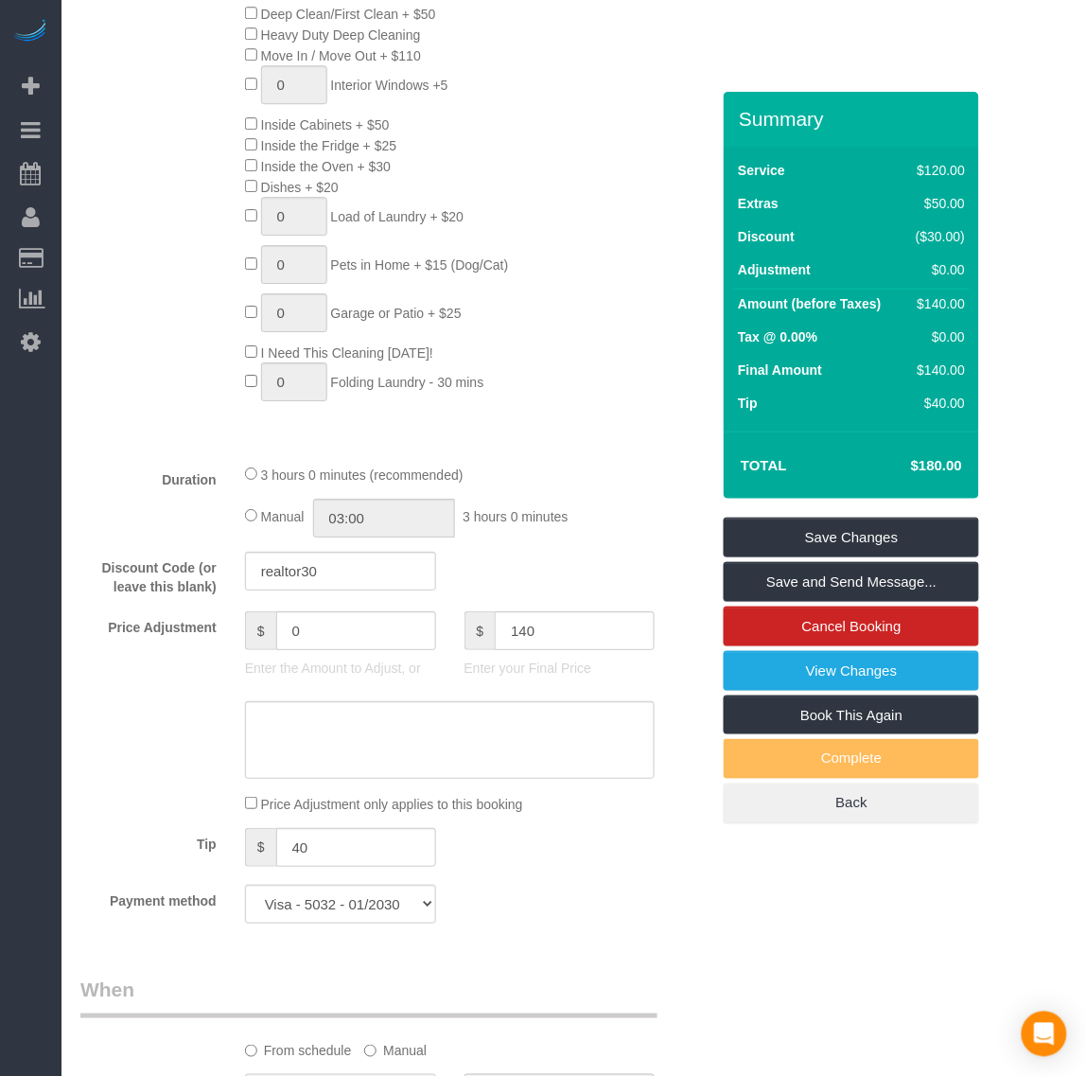
click at [637, 679] on div "$ 140 Enter your Final Price" at bounding box center [560, 649] width 220 height 76
type input "-40"
click at [872, 533] on link "Save Changes" at bounding box center [851, 538] width 255 height 40
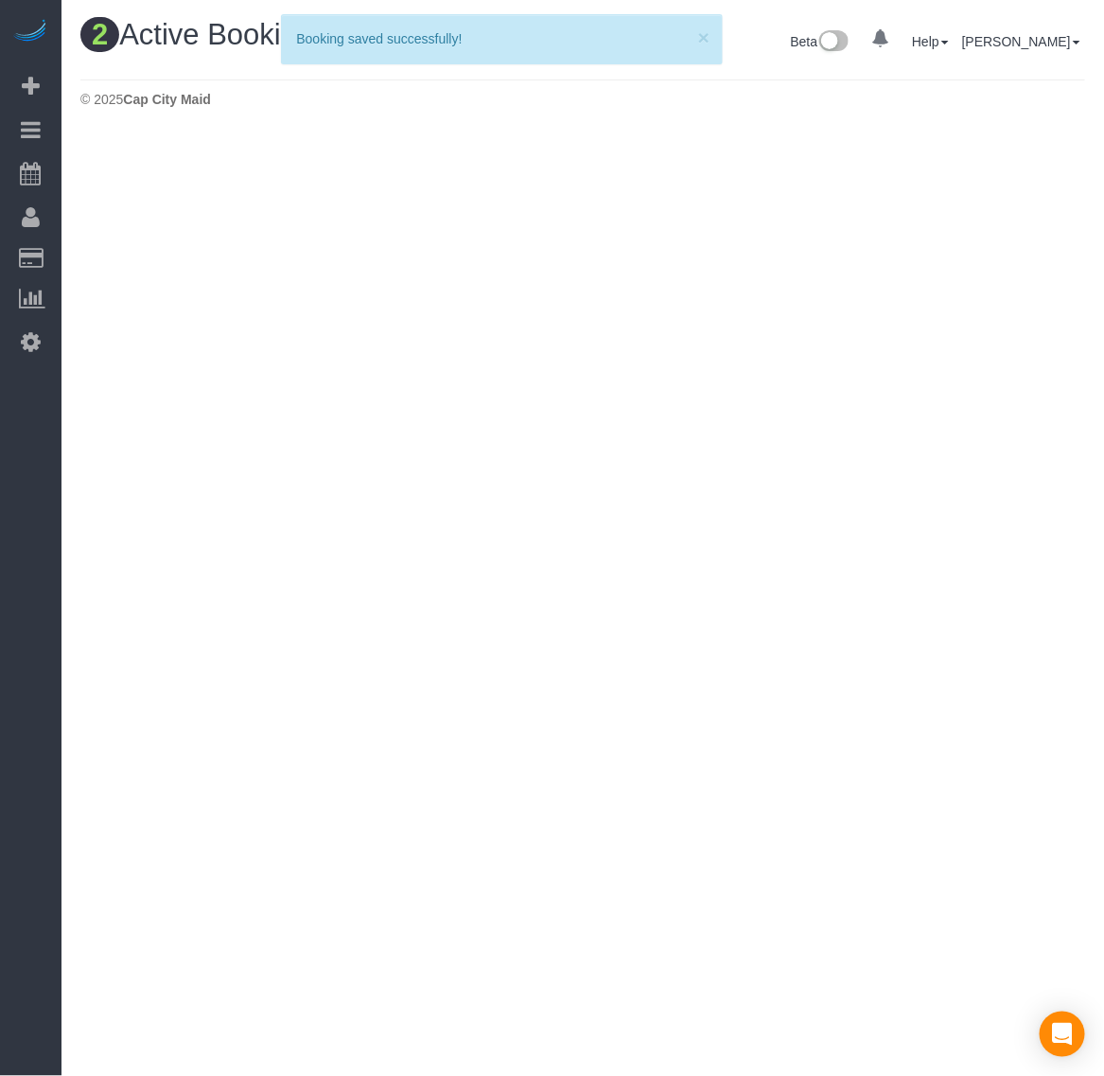
scroll to position [589, 1104]
